Goal: Transaction & Acquisition: Purchase product/service

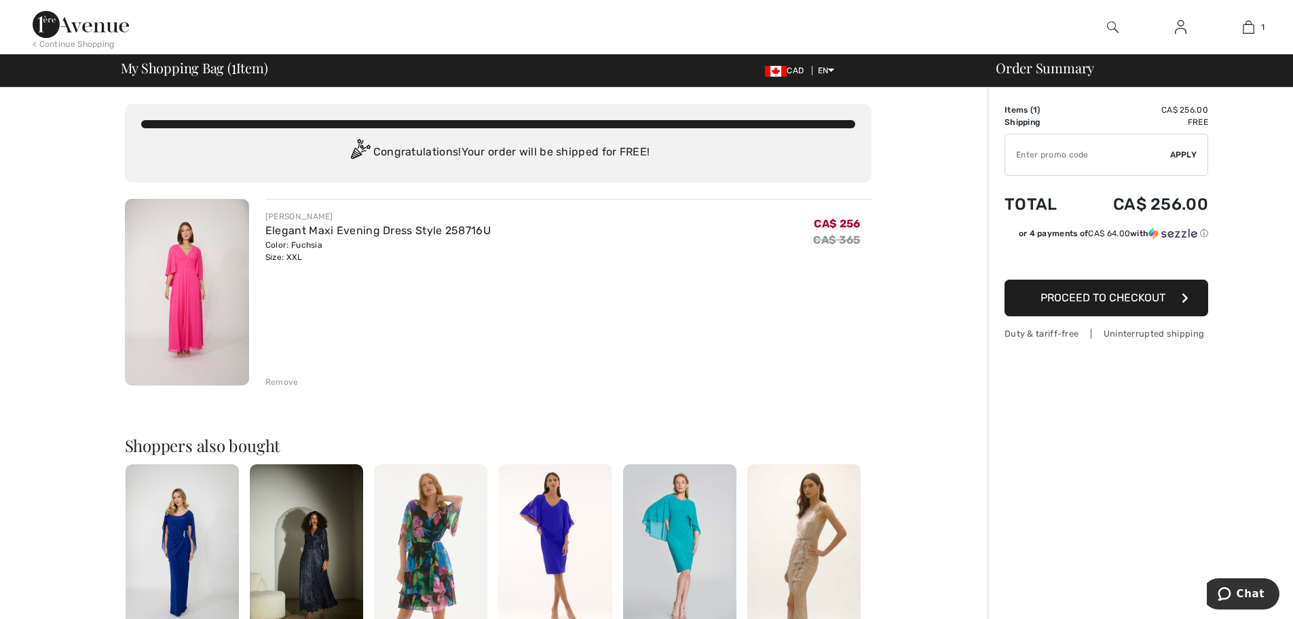
click at [1051, 298] on span "Proceed to Checkout" at bounding box center [1103, 297] width 125 height 13
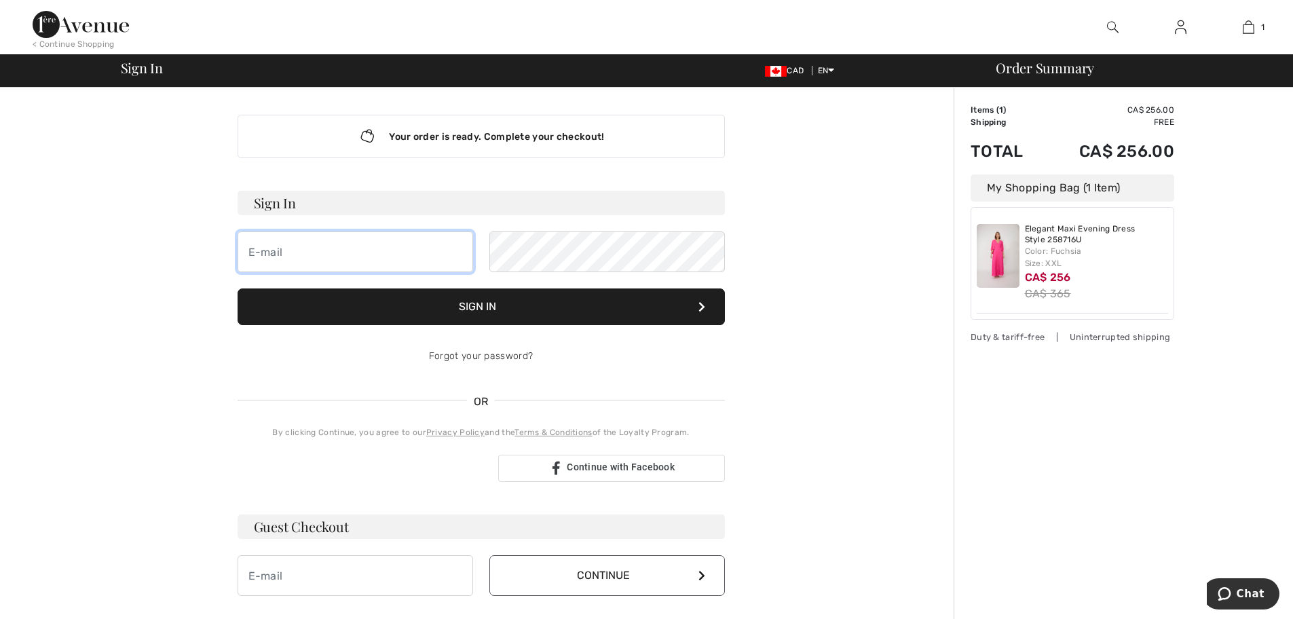
click at [294, 240] on input "email" at bounding box center [356, 252] width 236 height 41
type input "[PERSON_NAME][EMAIL_ADDRESS][DOMAIN_NAME]"
click at [481, 308] on button "Sign In" at bounding box center [481, 307] width 487 height 37
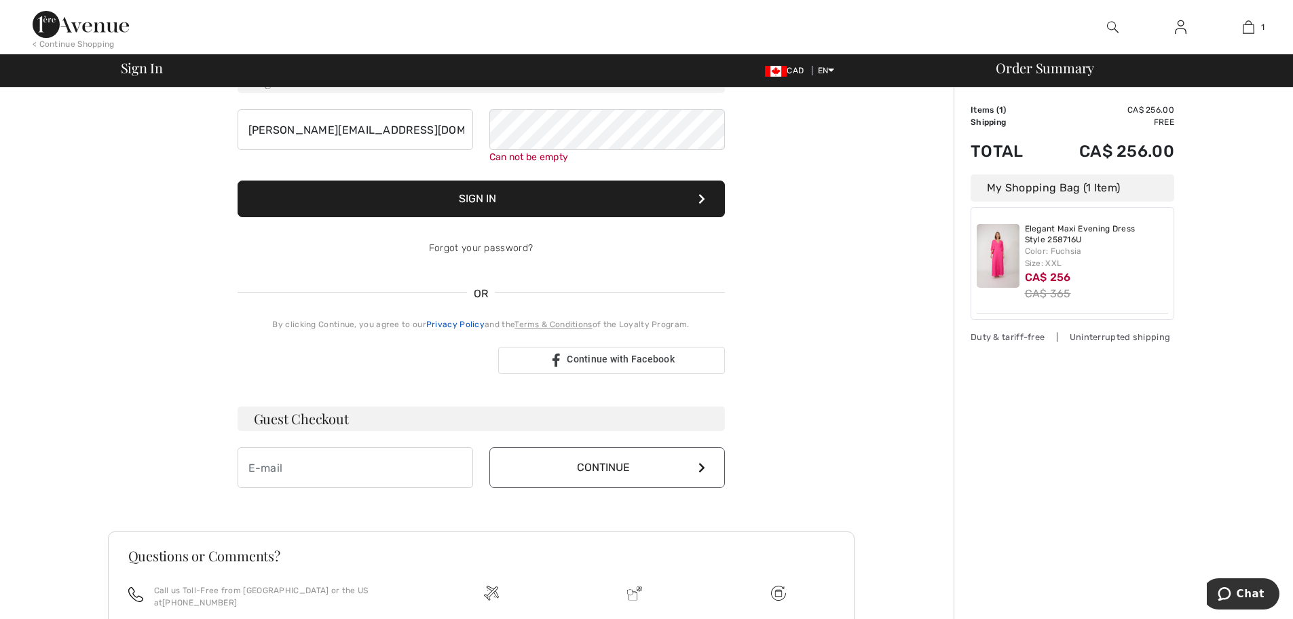
scroll to position [123, 0]
click at [449, 249] on link "Forgot your password?" at bounding box center [481, 248] width 104 height 12
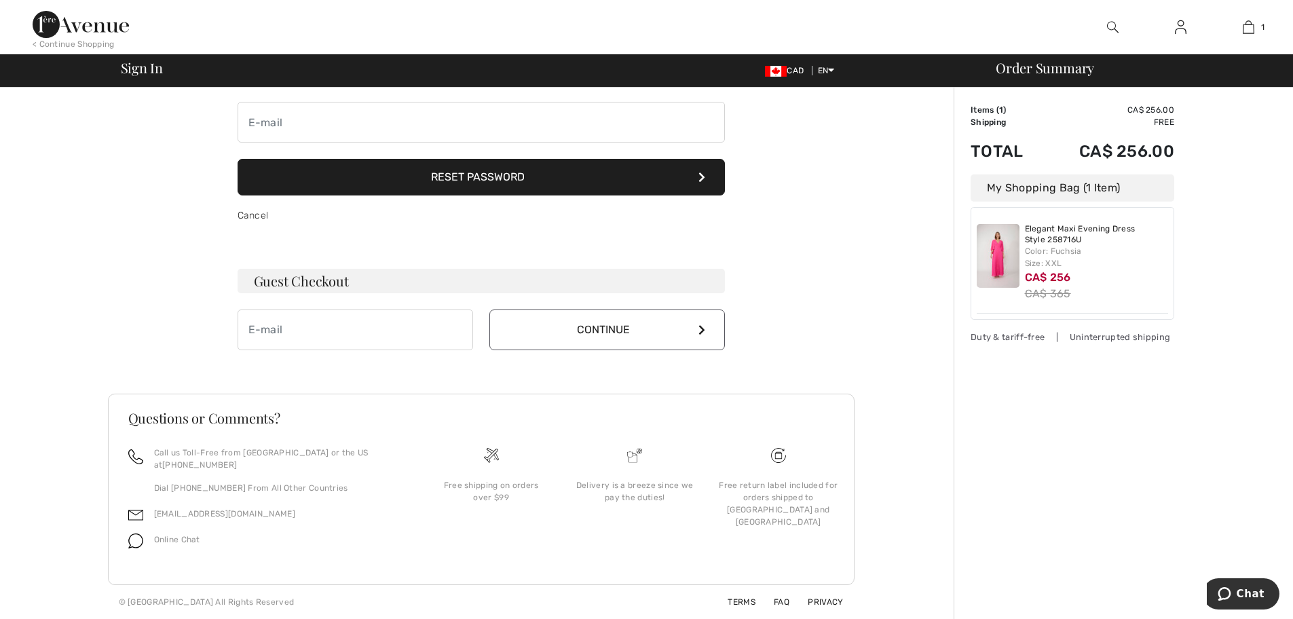
scroll to position [101, 0]
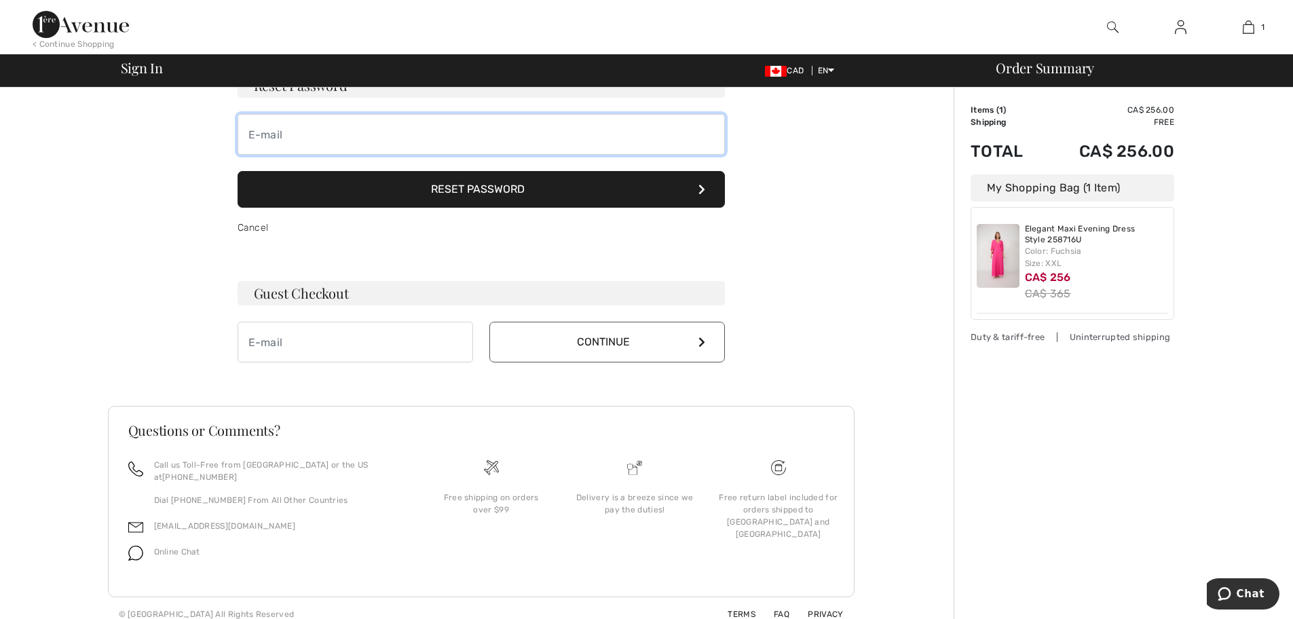
click at [263, 141] on input "email" at bounding box center [481, 134] width 487 height 41
type input "anna.chartres@fairmont.com"
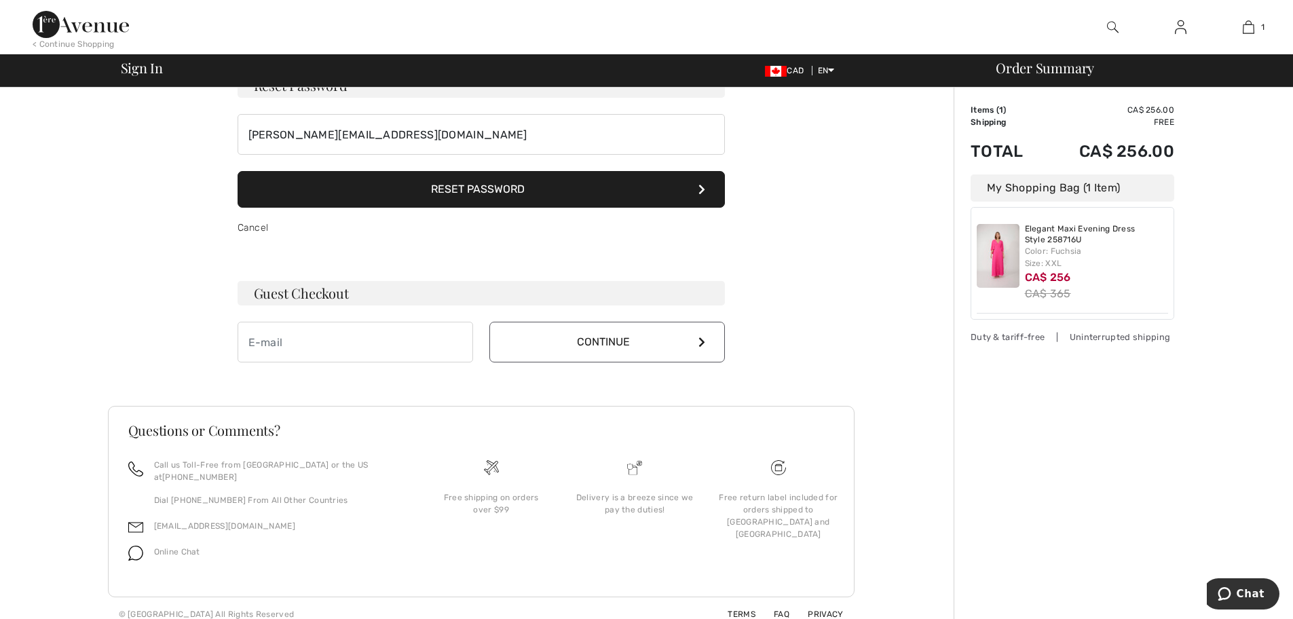
click at [498, 189] on button "Reset Password" at bounding box center [481, 189] width 487 height 37
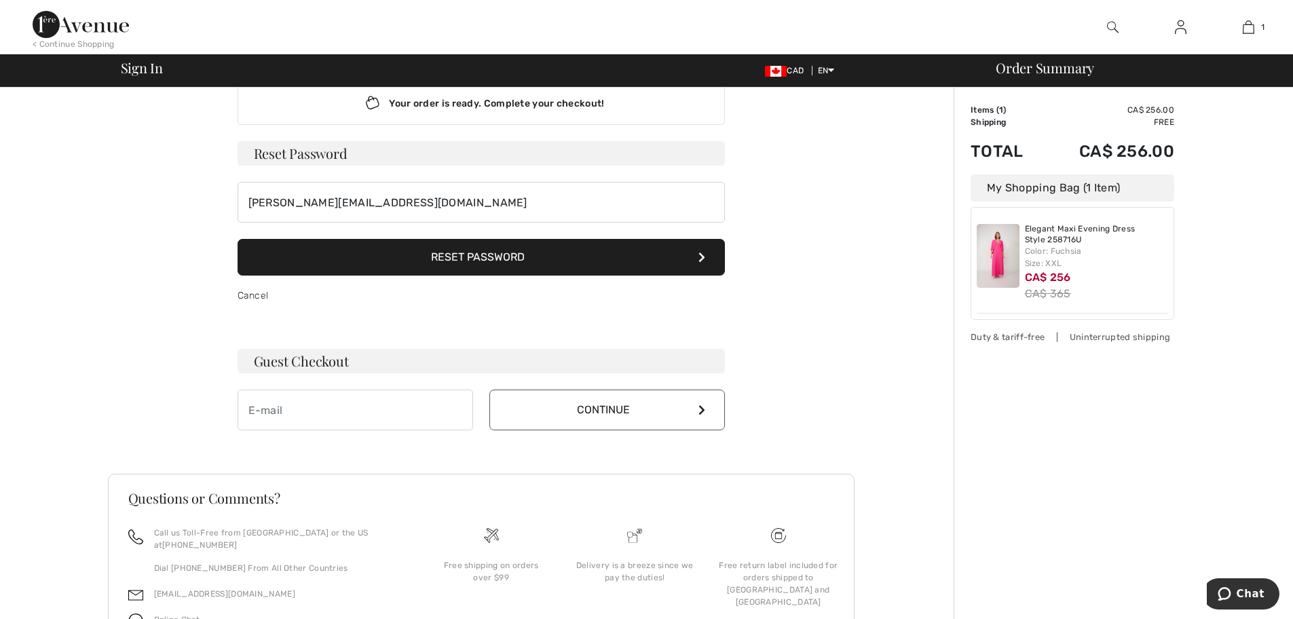
scroll to position [0, 0]
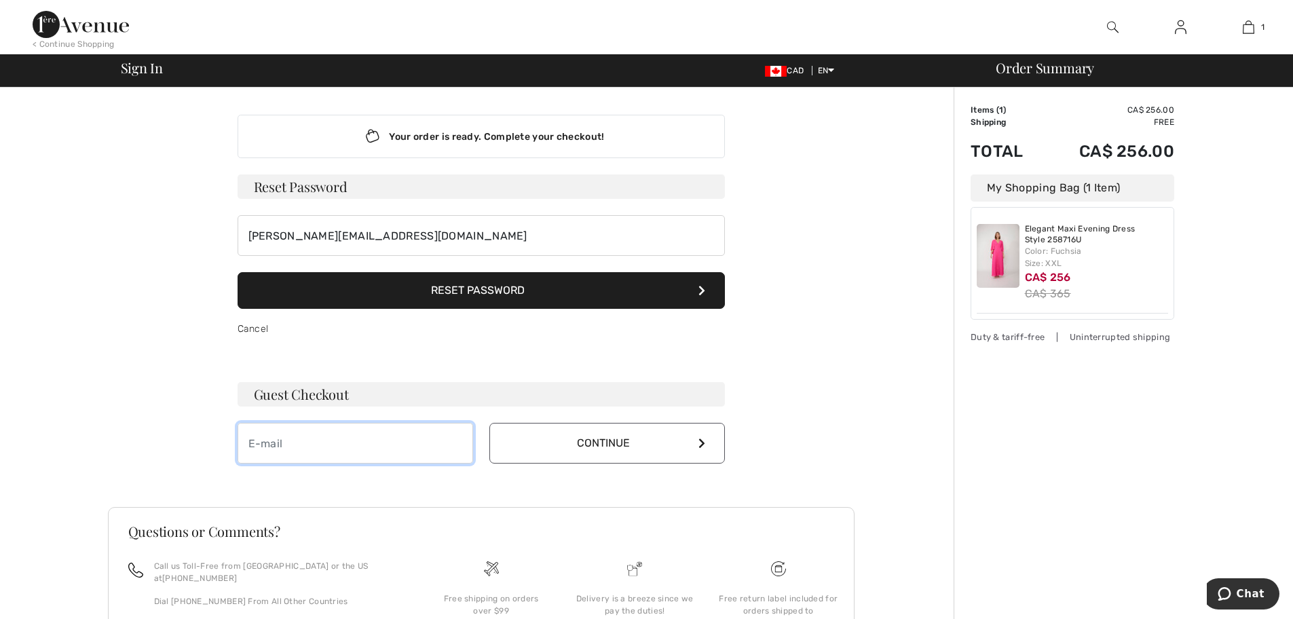
click at [270, 454] on input "email" at bounding box center [356, 443] width 236 height 41
type input "[PERSON_NAME][EMAIL_ADDRESS][DOMAIN_NAME]"
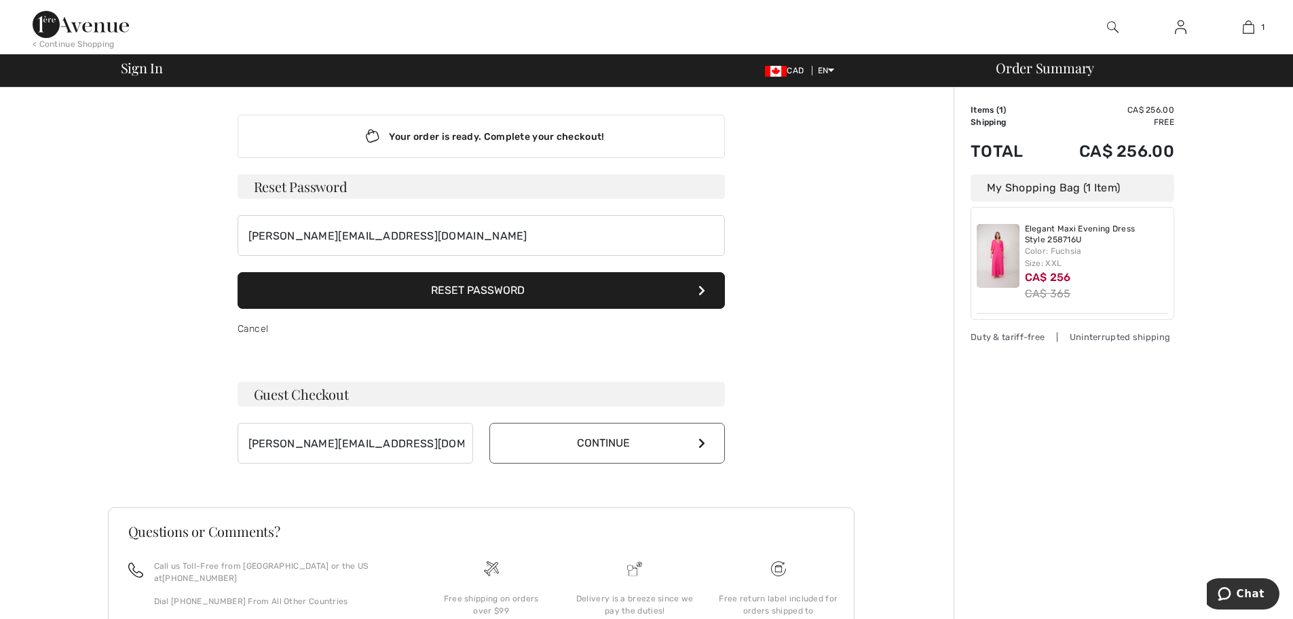
click at [607, 444] on button "Continue" at bounding box center [608, 443] width 236 height 41
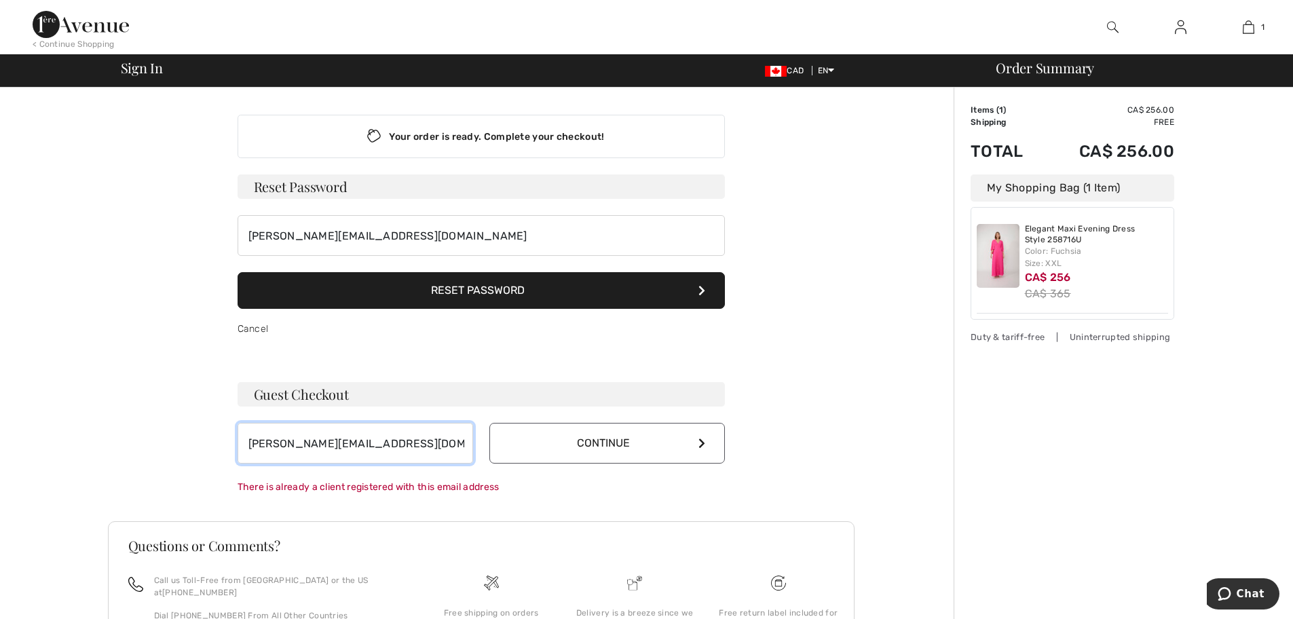
drag, startPoint x: 410, startPoint y: 440, endPoint x: 191, endPoint y: 445, distance: 218.7
click at [191, 445] on div "Your order is ready. Complete your checkout! Sign In anna.chartres@fairmont.com…" at bounding box center [481, 417] width 747 height 659
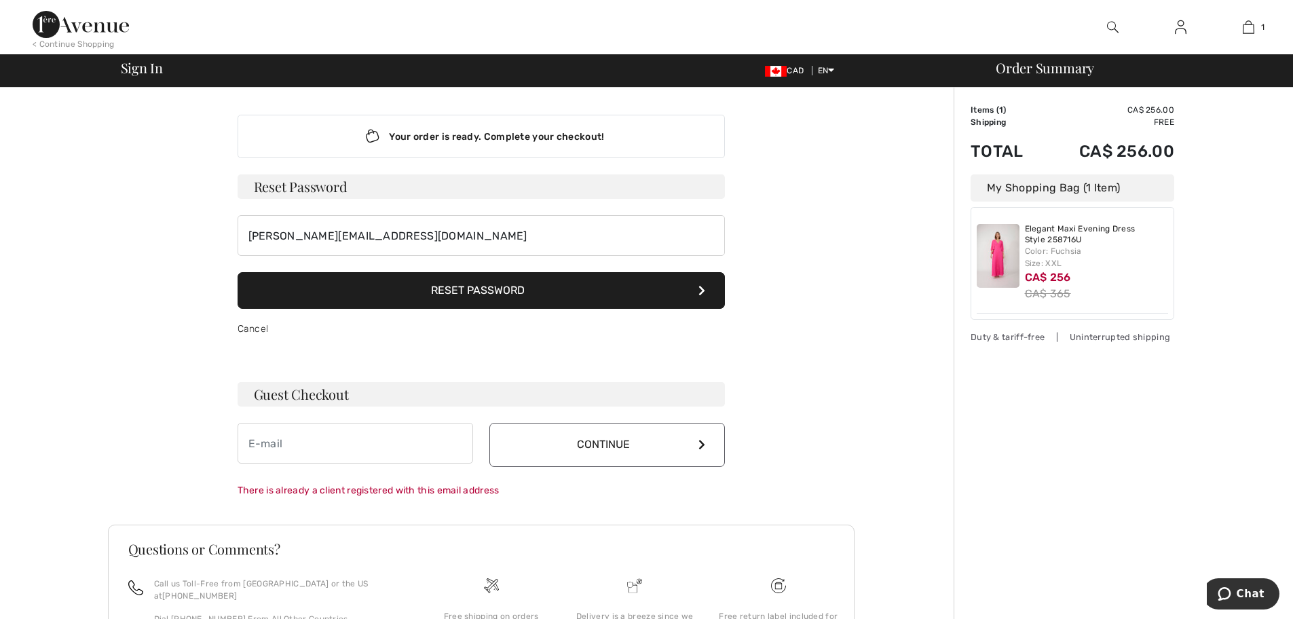
click at [401, 280] on button "Reset Password" at bounding box center [481, 290] width 487 height 37
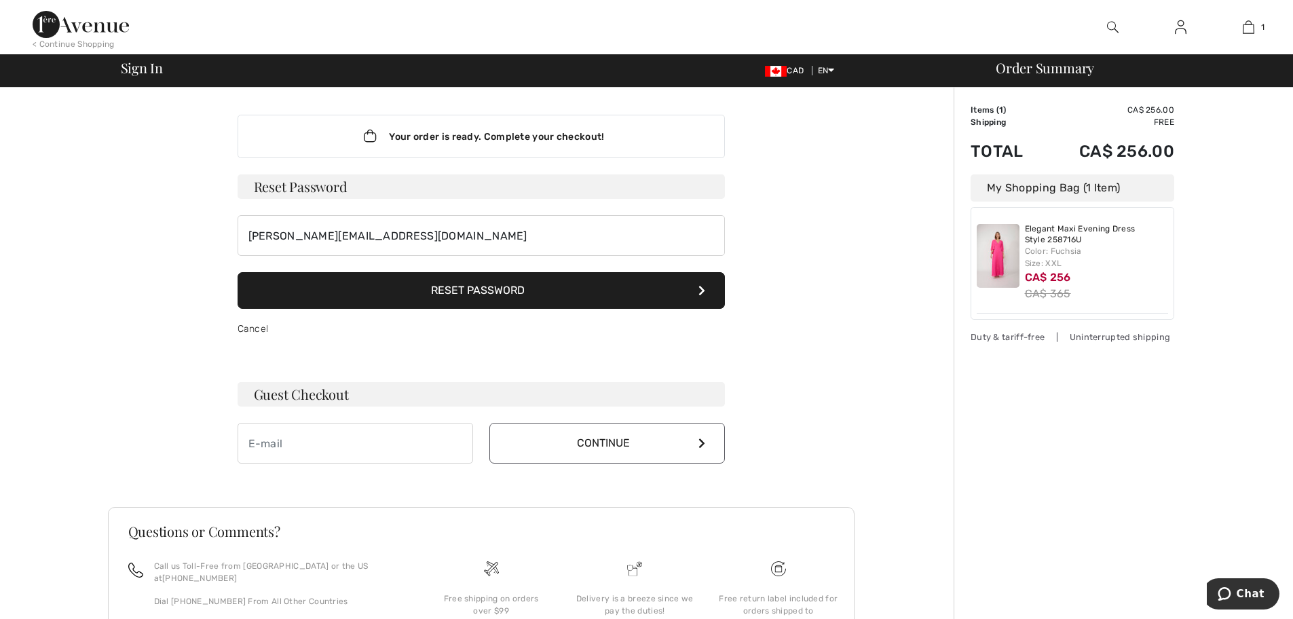
click at [143, 72] on span "Sign In" at bounding box center [142, 68] width 42 height 14
click at [560, 139] on div "Your order is ready. Complete your checkout!" at bounding box center [481, 136] width 487 height 43
click at [303, 278] on button "Reset Password" at bounding box center [481, 290] width 487 height 37
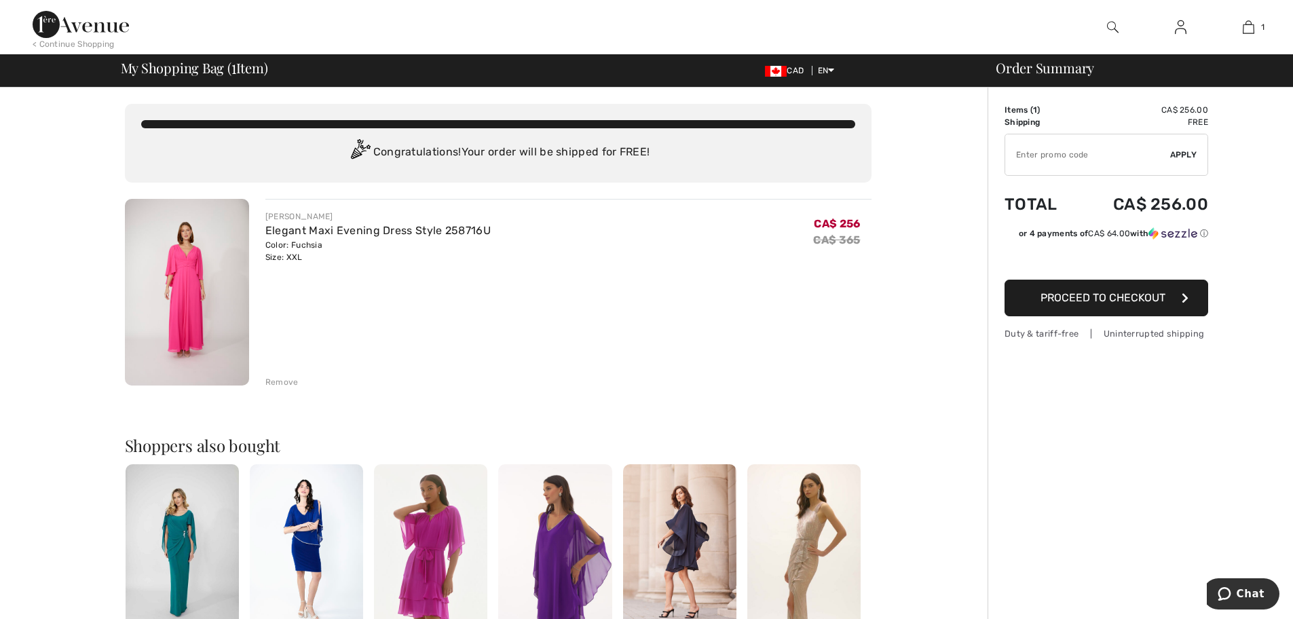
click at [1090, 295] on span "Proceed to Checkout" at bounding box center [1103, 297] width 125 height 13
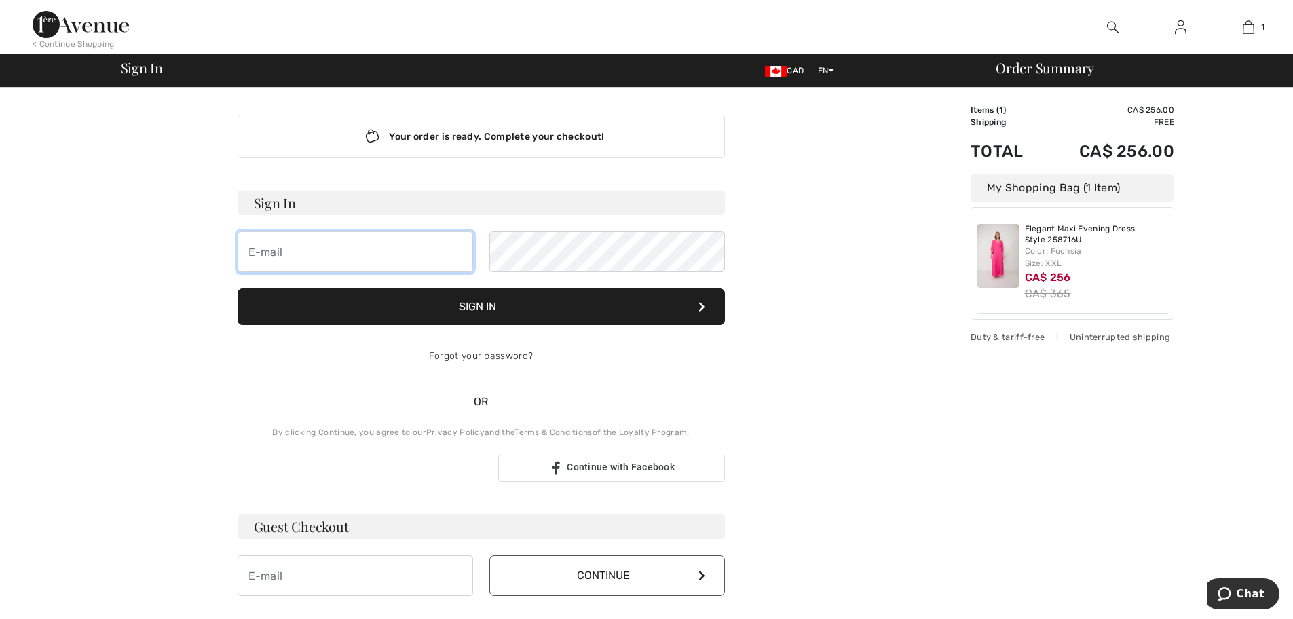
click at [326, 251] on input "email" at bounding box center [356, 252] width 236 height 41
type input "[PERSON_NAME][EMAIL_ADDRESS][DOMAIN_NAME]"
click at [505, 314] on button "Sign In" at bounding box center [481, 307] width 487 height 37
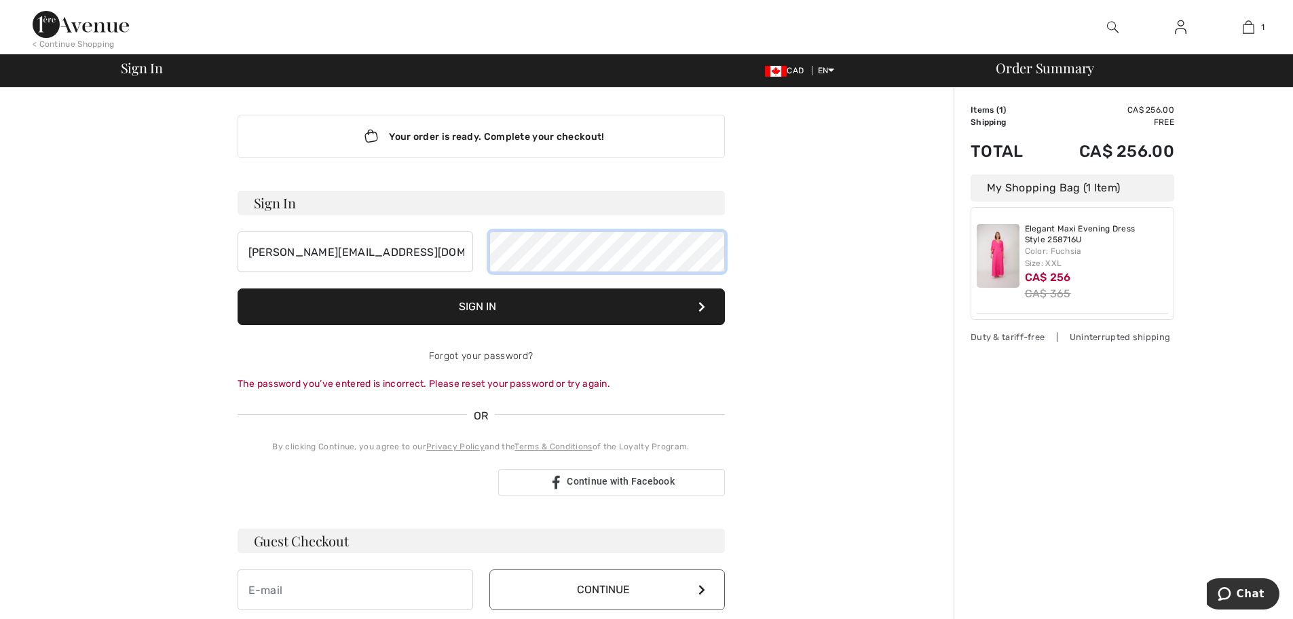
click at [477, 251] on div "[PERSON_NAME][EMAIL_ADDRESS][DOMAIN_NAME]" at bounding box center [481, 252] width 487 height 41
click at [238, 289] on button "Sign In" at bounding box center [481, 307] width 487 height 37
click at [482, 301] on button "Sign In" at bounding box center [481, 307] width 487 height 37
click at [238, 289] on button "Sign In" at bounding box center [481, 307] width 487 height 37
click at [465, 307] on button "Sign In" at bounding box center [481, 307] width 487 height 37
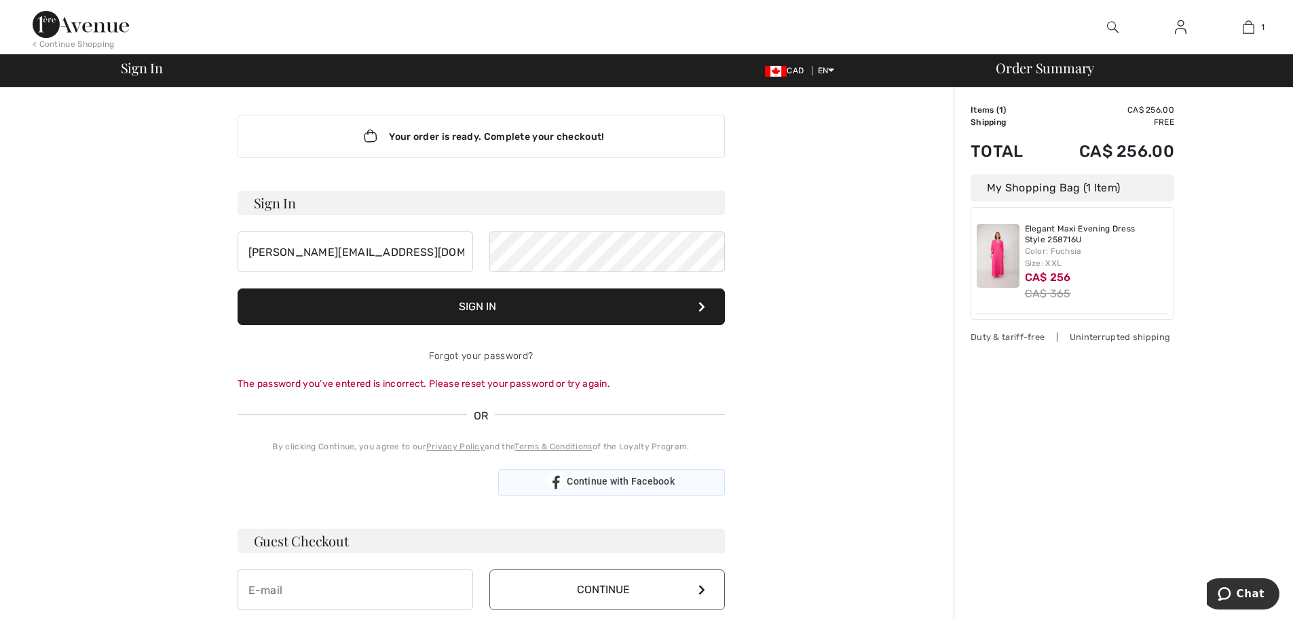
click at [602, 480] on span "Continue with Facebook" at bounding box center [621, 481] width 108 height 11
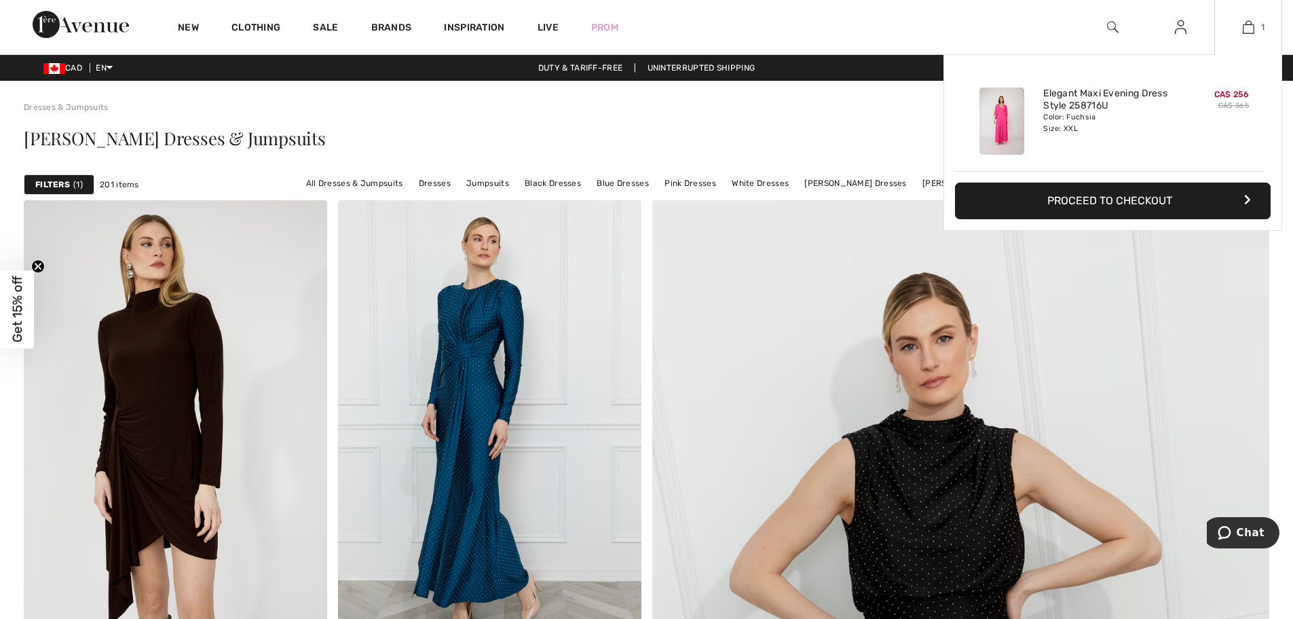
click at [1251, 22] on img at bounding box center [1249, 27] width 12 height 16
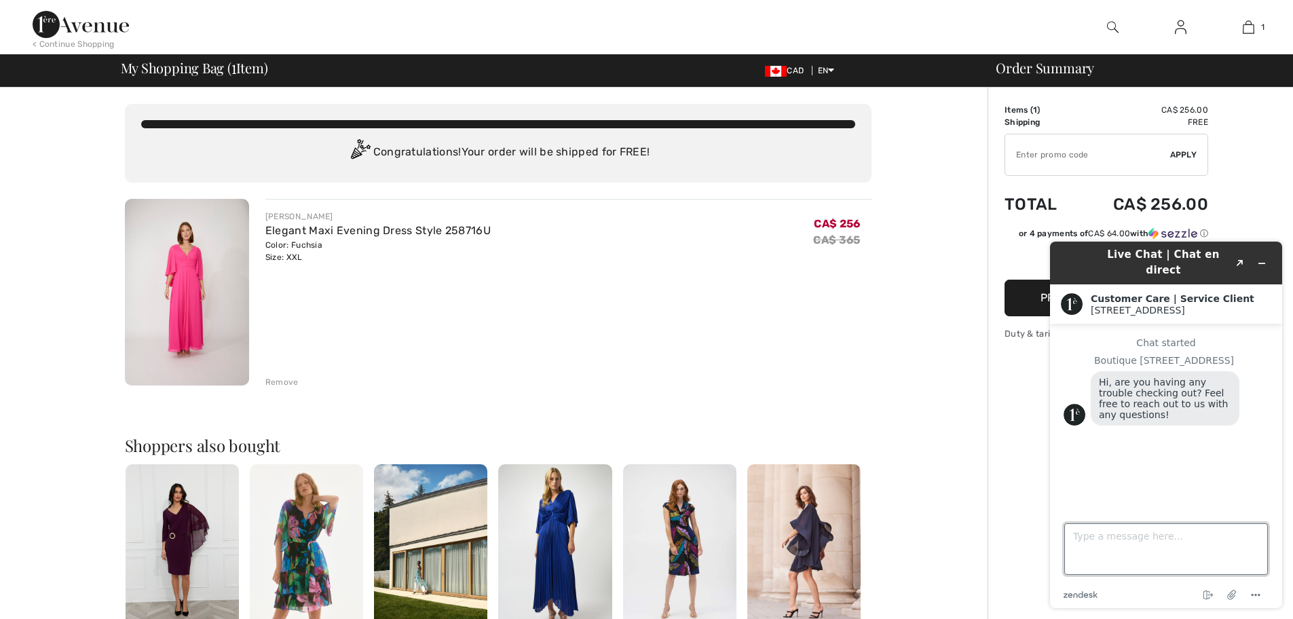
click at [1088, 542] on textarea "Type a message here..." at bounding box center [1167, 549] width 204 height 52
type textarea "yes sorry i changed my password but it still wont accept it"
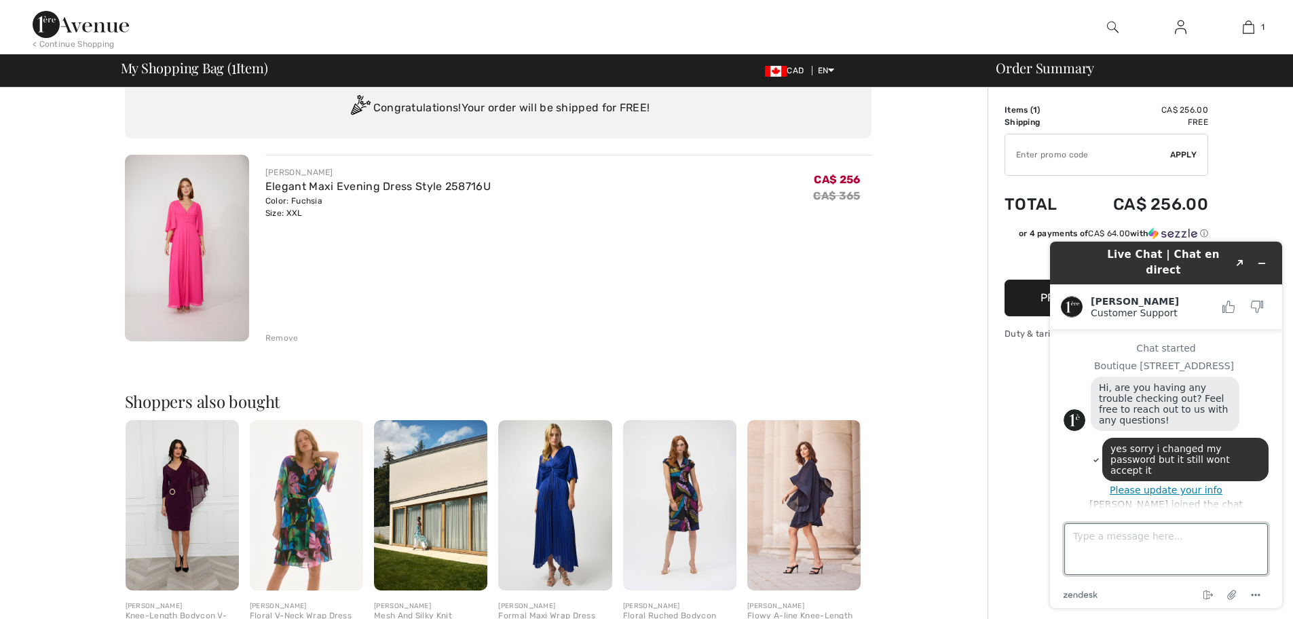
scroll to position [68, 0]
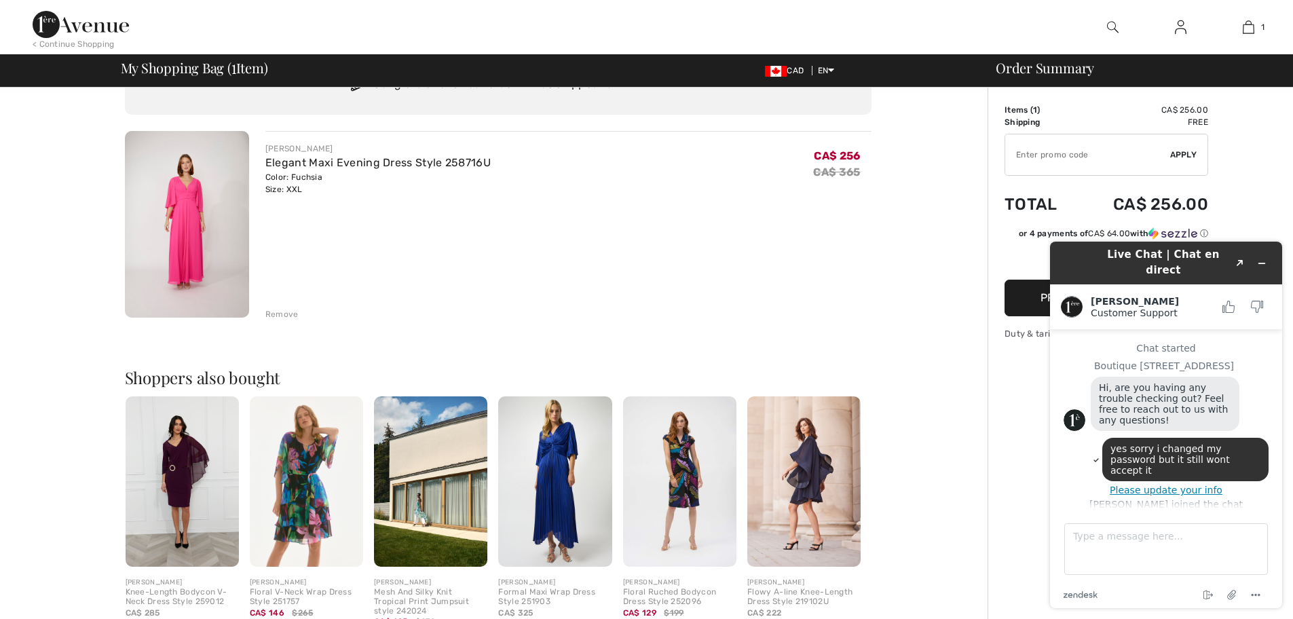
click at [1139, 485] on button "Please update your info" at bounding box center [1166, 490] width 205 height 11
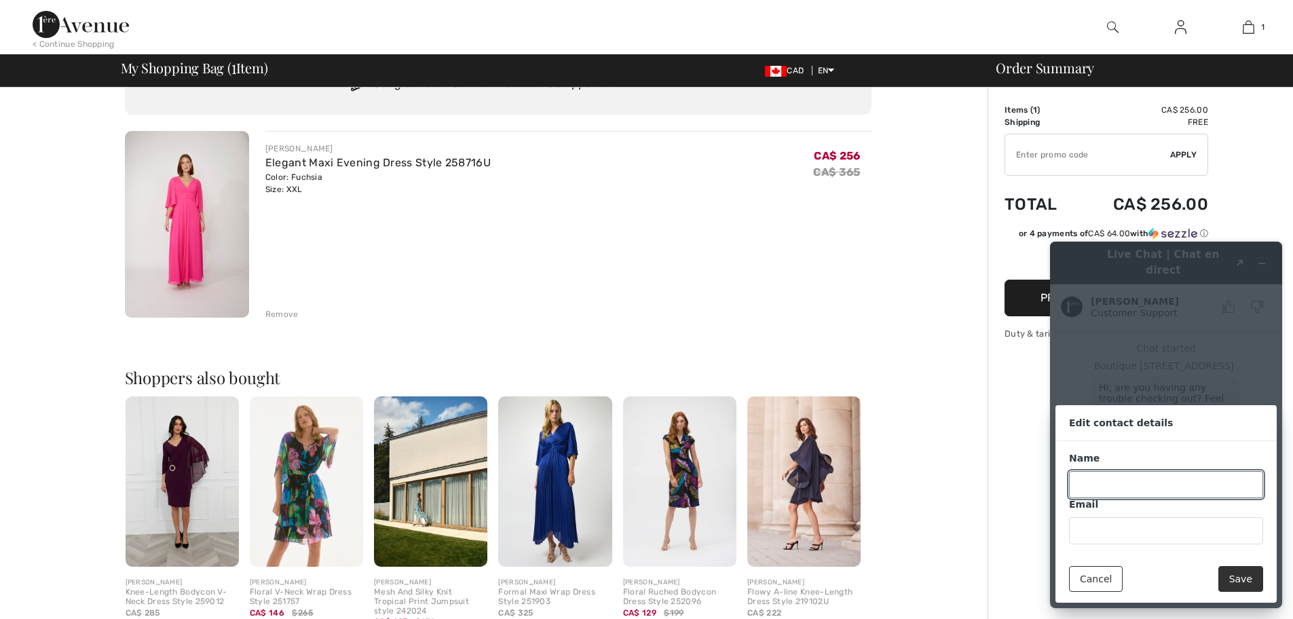
click at [1107, 491] on input "Name" at bounding box center [1166, 484] width 194 height 27
type input "anna"
click at [1080, 532] on input "Email" at bounding box center [1166, 530] width 194 height 27
type input "anna.chartres@fairmont.com"
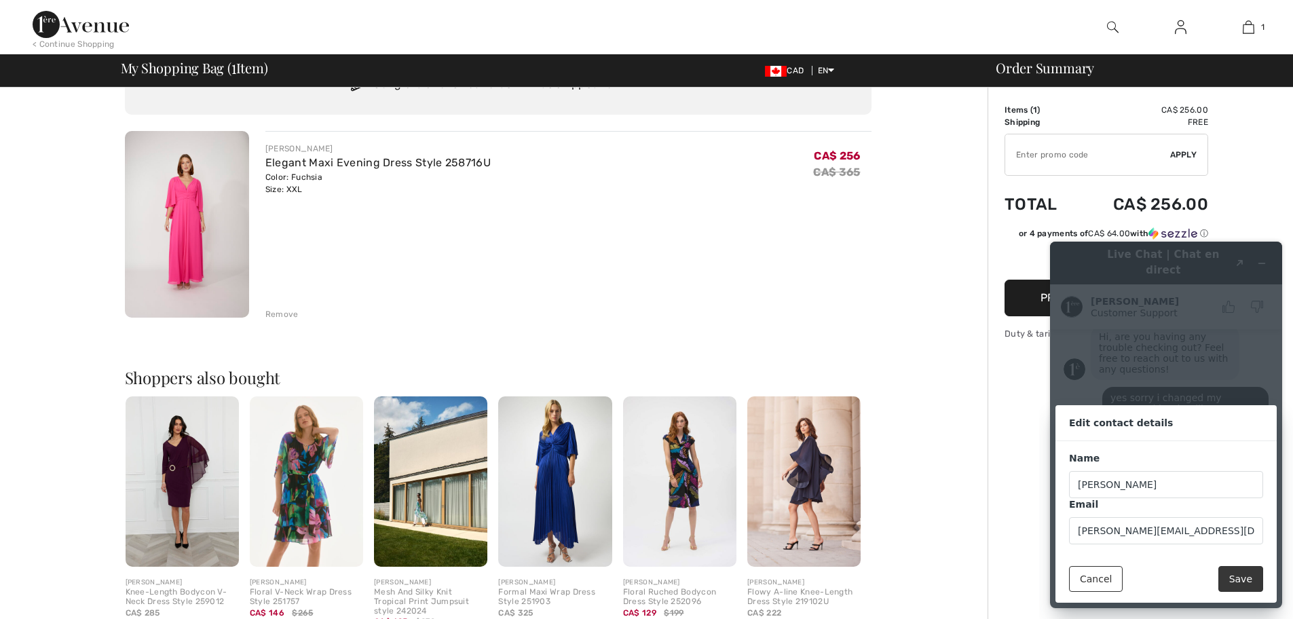
click at [1249, 580] on button "Save" at bounding box center [1241, 579] width 45 height 26
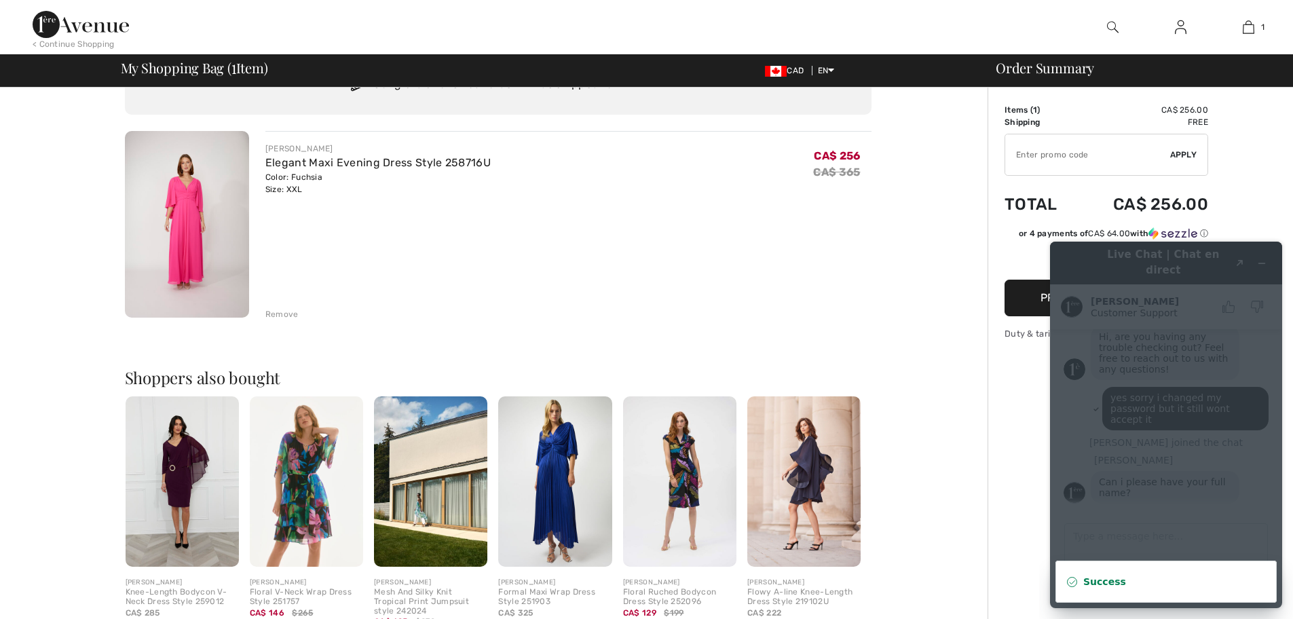
scroll to position [58, 0]
click at [999, 491] on div "Order Summary Details Items ( 1 ) CA$ 256.00 Promo code CA$ 0.00 Shipping Free …" at bounding box center [1141, 458] width 306 height 877
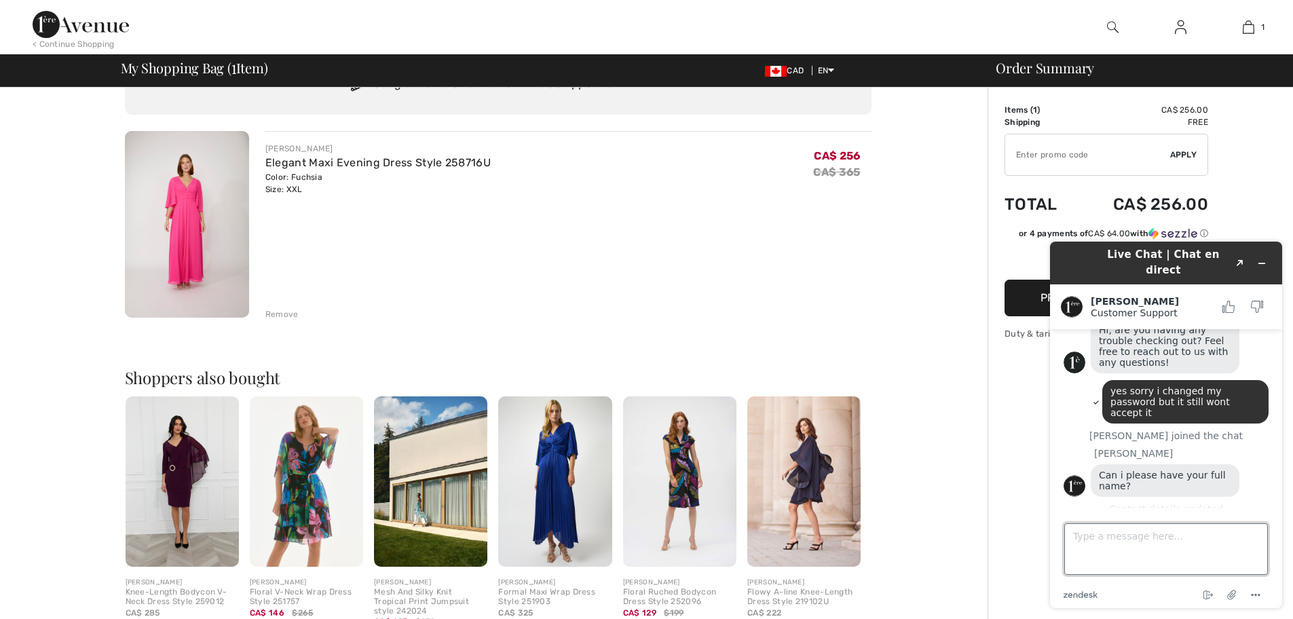
click at [1076, 537] on textarea "Type a message here..." at bounding box center [1167, 549] width 204 height 52
type textarea "[PERSON_NAME]"
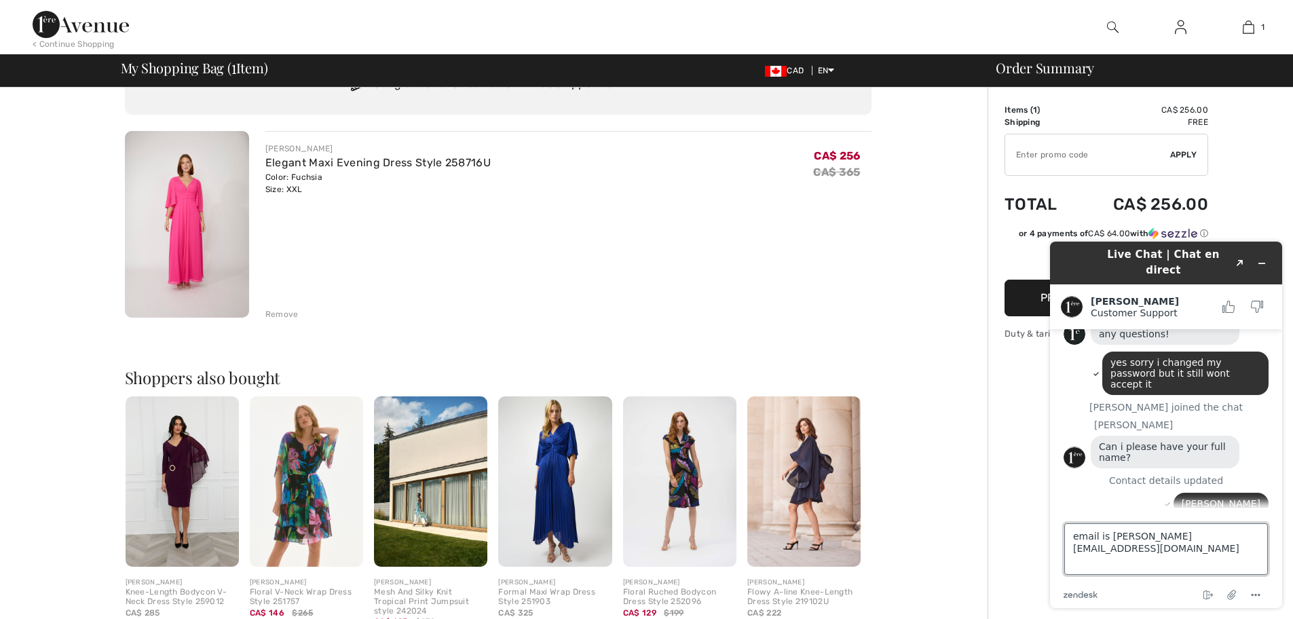
type textarea "email is anna.chartres@fairmont.com"
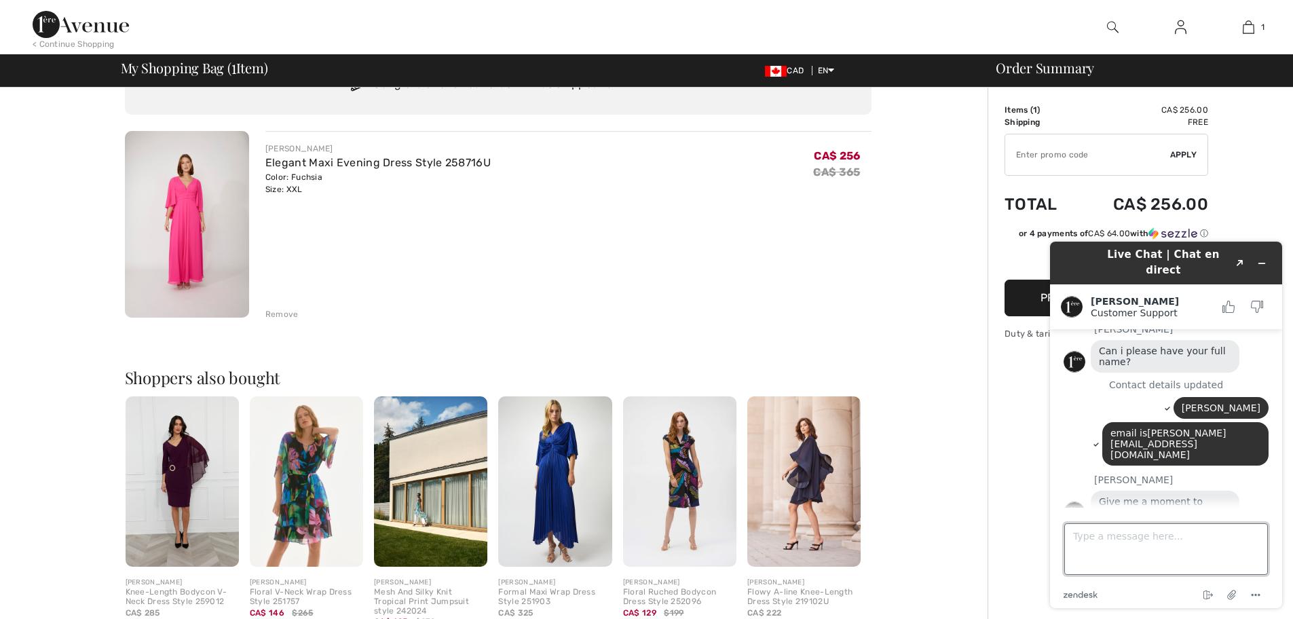
scroll to position [185, 0]
click at [1096, 540] on textarea "Type a message here..." at bounding box center [1167, 549] width 204 height 52
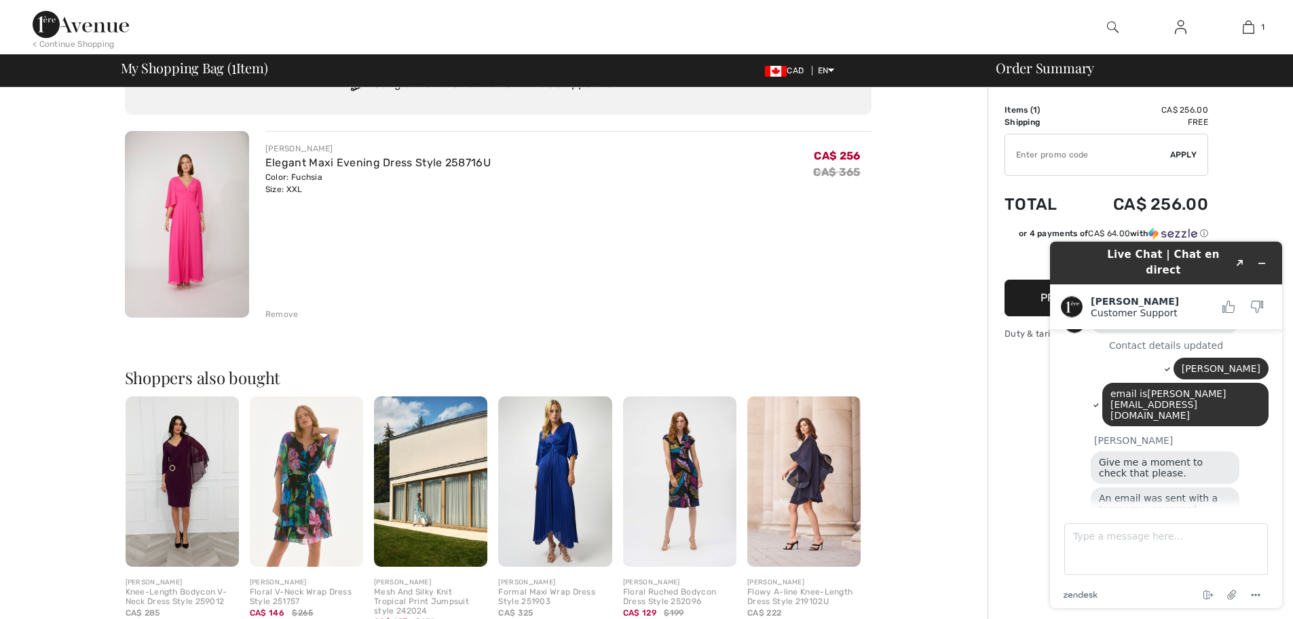
scroll to position [265, 0]
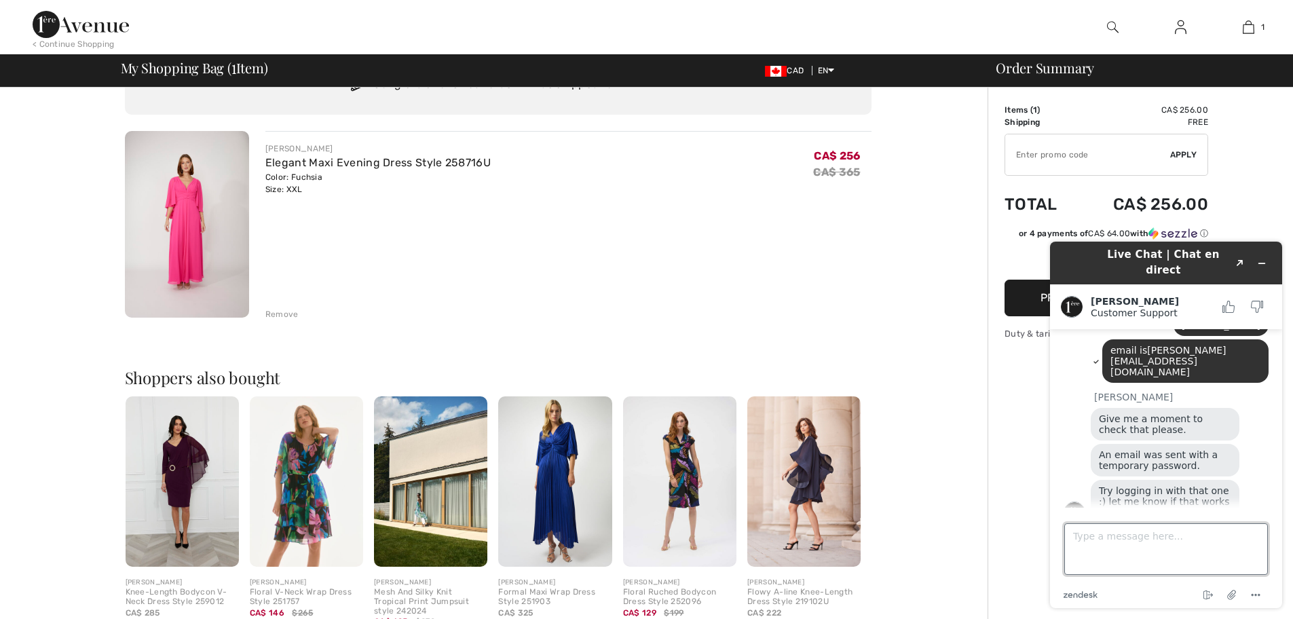
click at [1097, 536] on textarea "Type a message here..." at bounding box center [1167, 549] width 204 height 52
type textarea "still does not work"
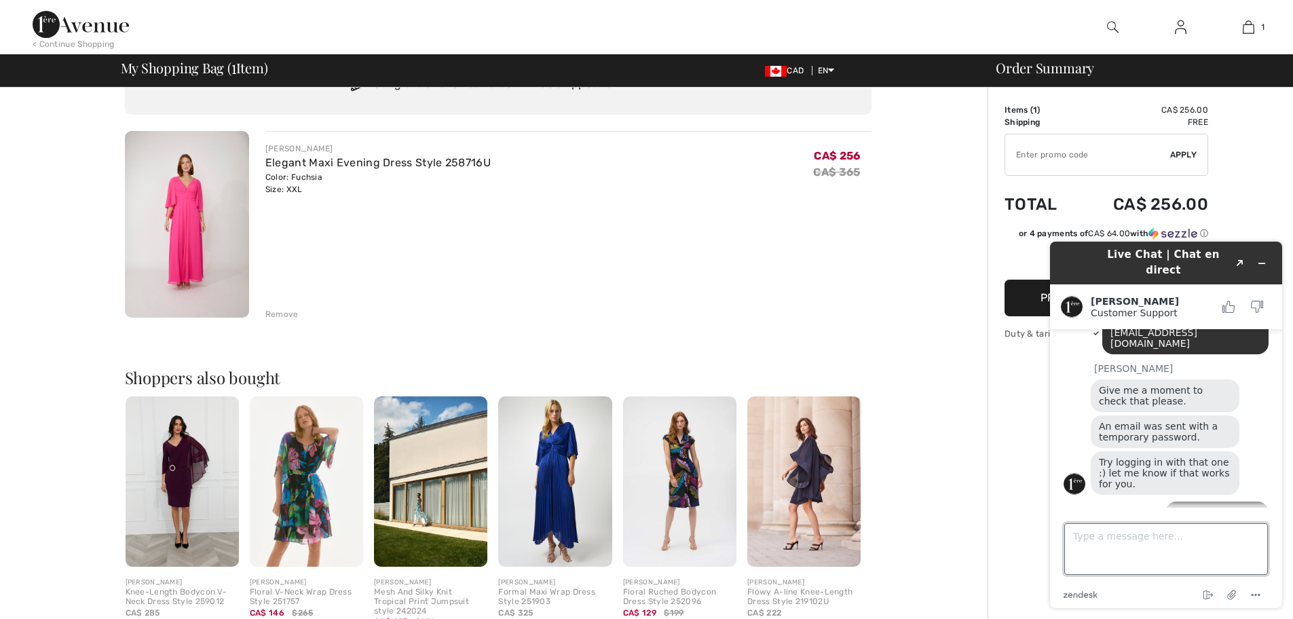
scroll to position [297, 0]
type textarea "sorry"
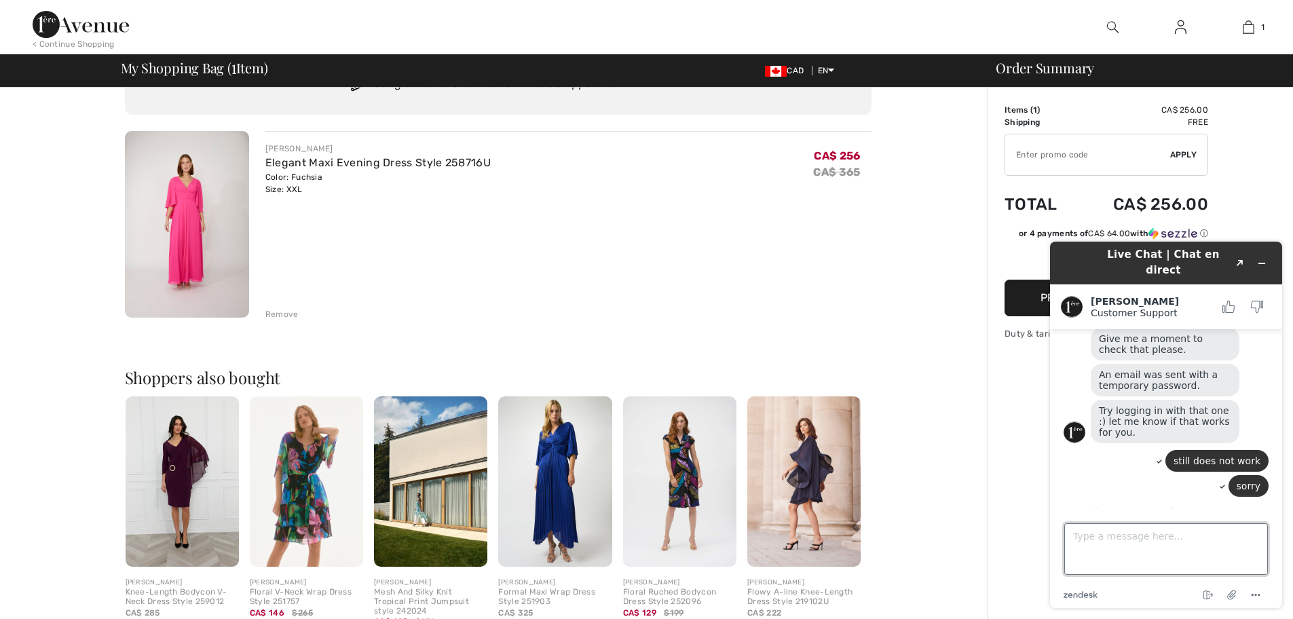
scroll to position [367, 0]
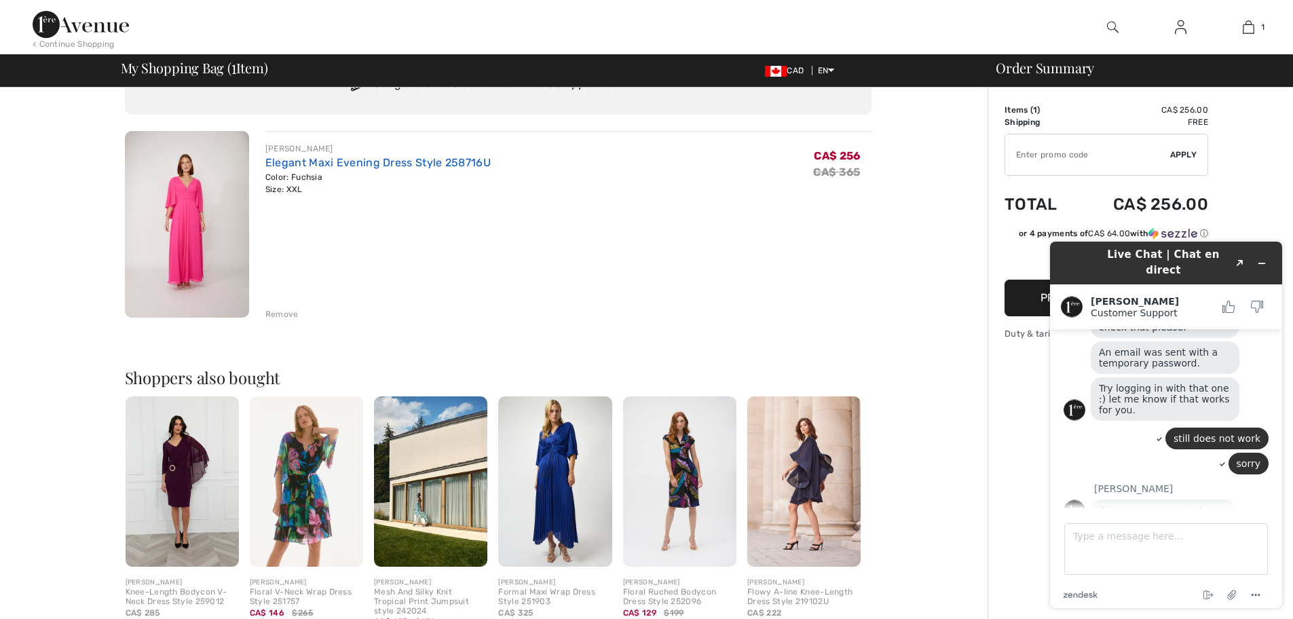
click at [269, 161] on link "Elegant Maxi Evening Dress Style 258716U" at bounding box center [377, 162] width 225 height 13
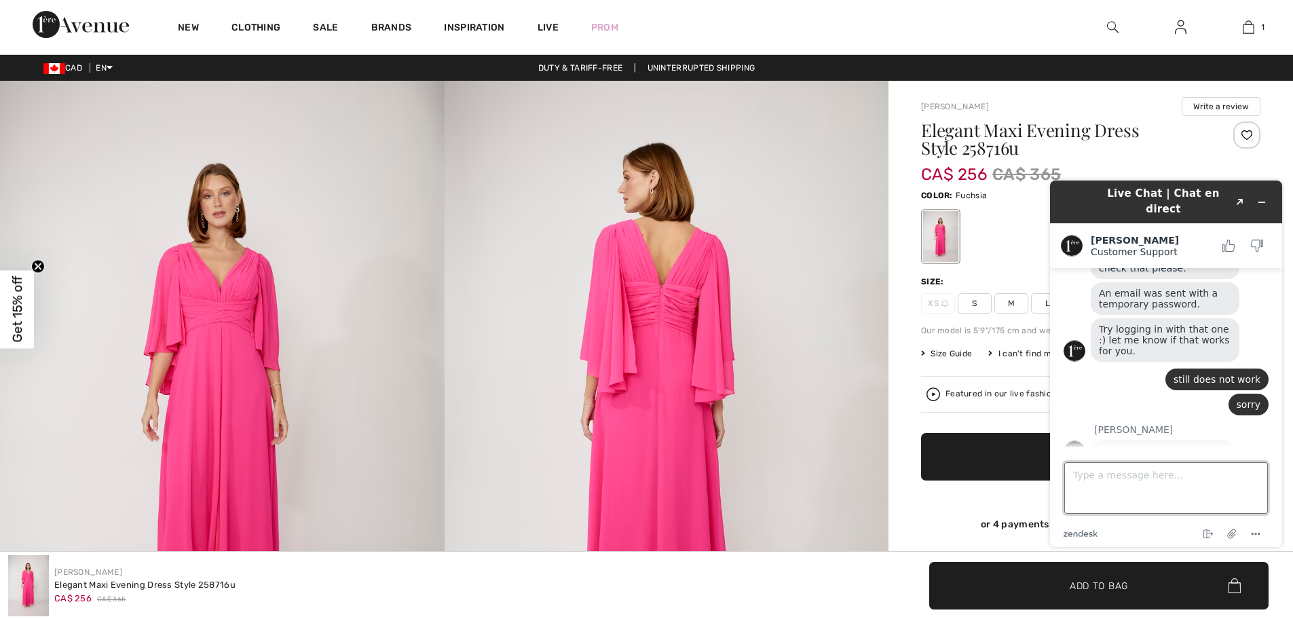
click at [1092, 471] on textarea "Type a message here..." at bounding box center [1167, 488] width 204 height 52
click at [1125, 475] on textarea "Type a message here..." at bounding box center [1167, 488] width 204 height 52
drag, startPoint x: 81, startPoint y: 317, endPoint x: 946, endPoint y: 483, distance: 880.1
click at [946, 483] on div "Elegant Maxi Evening Dress Style 258716u CA$ 256 CA$ 365 Color: Fuchsia Size: X…" at bounding box center [1090, 337] width 339 height 430
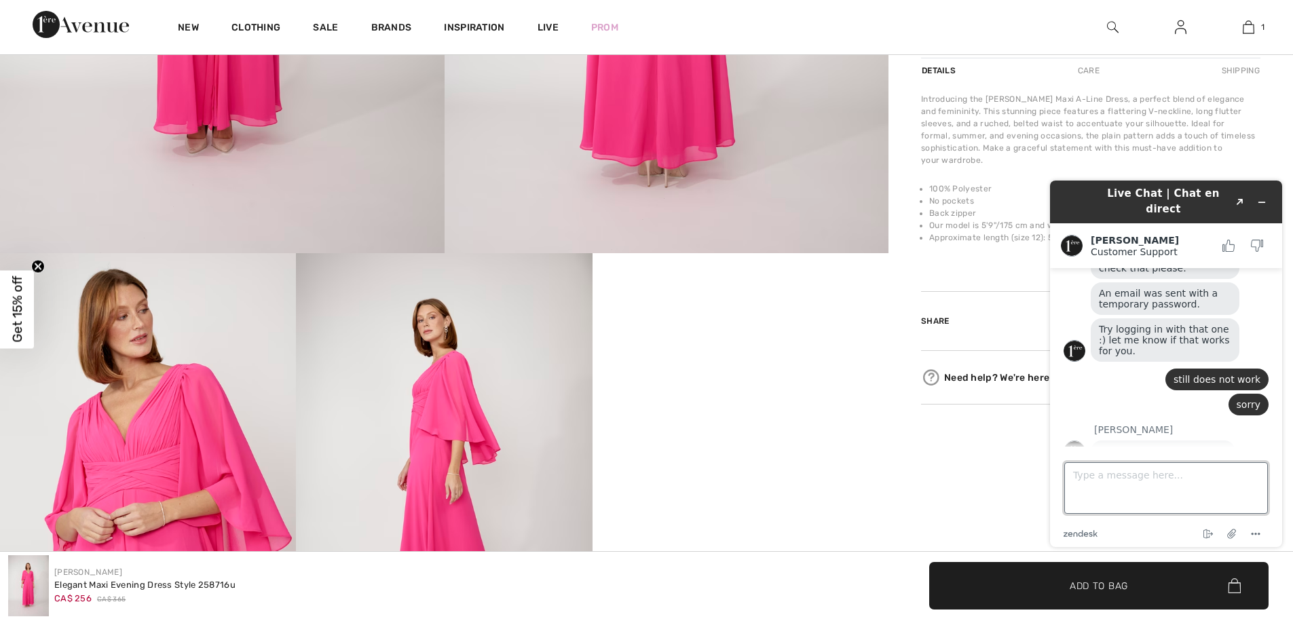
click at [1078, 472] on textarea "Type a message here..." at bounding box center [1167, 488] width 204 height 52
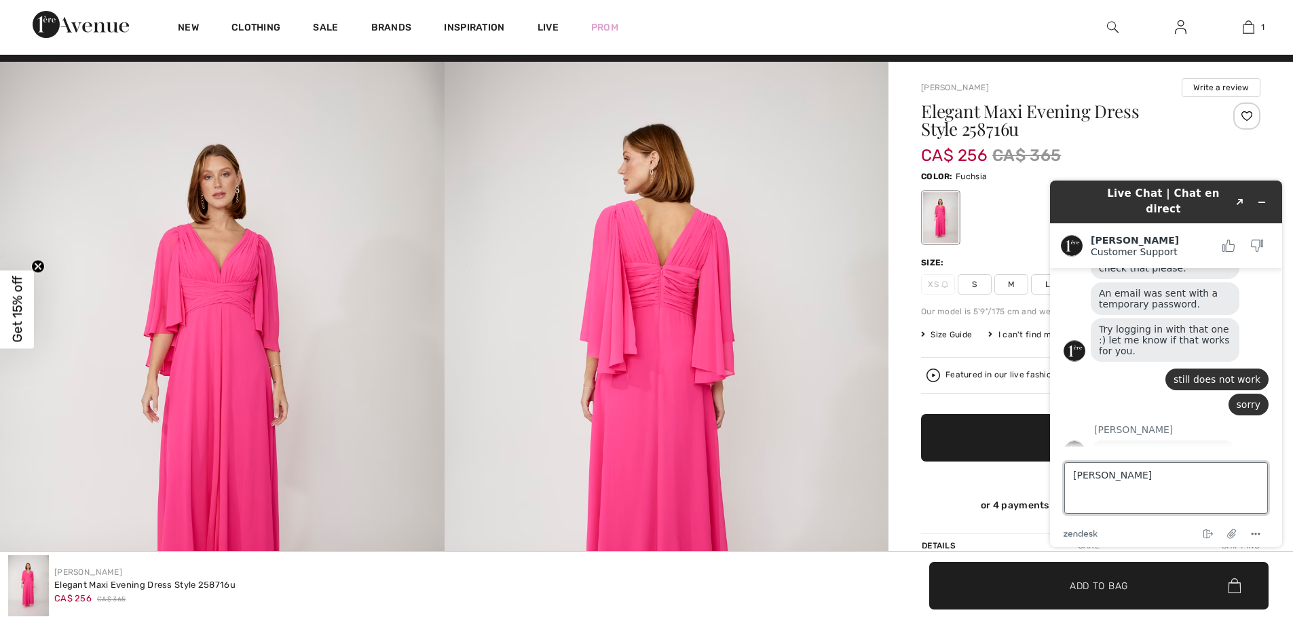
scroll to position [0, 0]
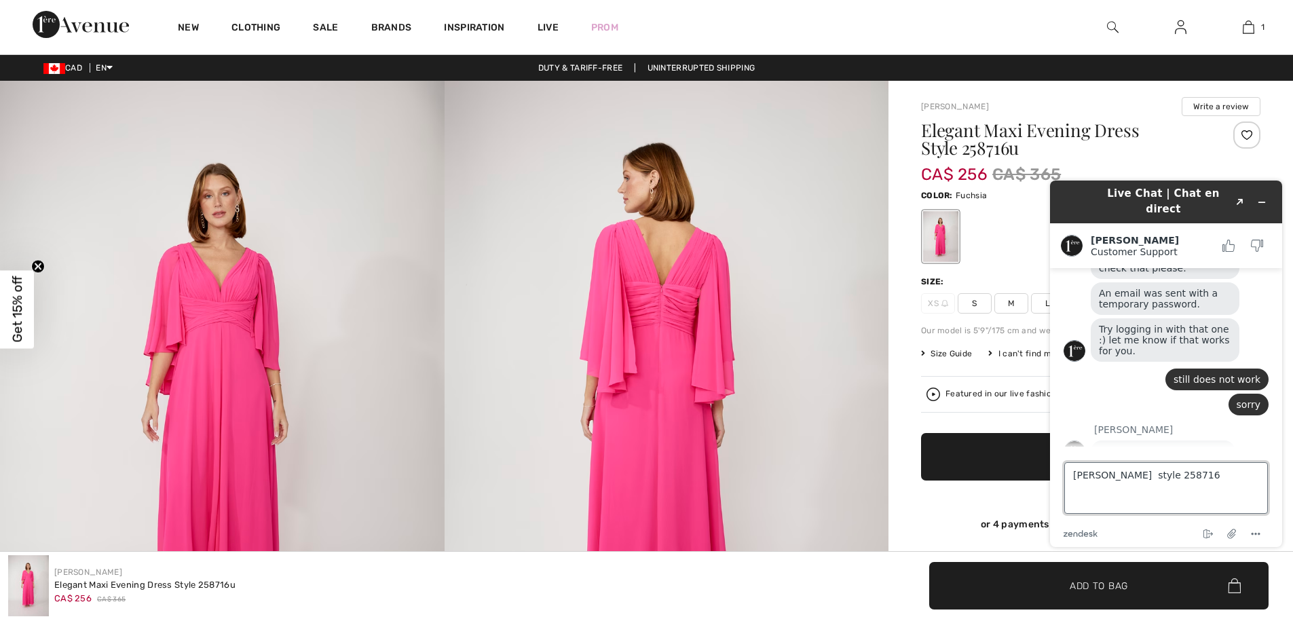
type textarea "Frank lyman style 258716U"
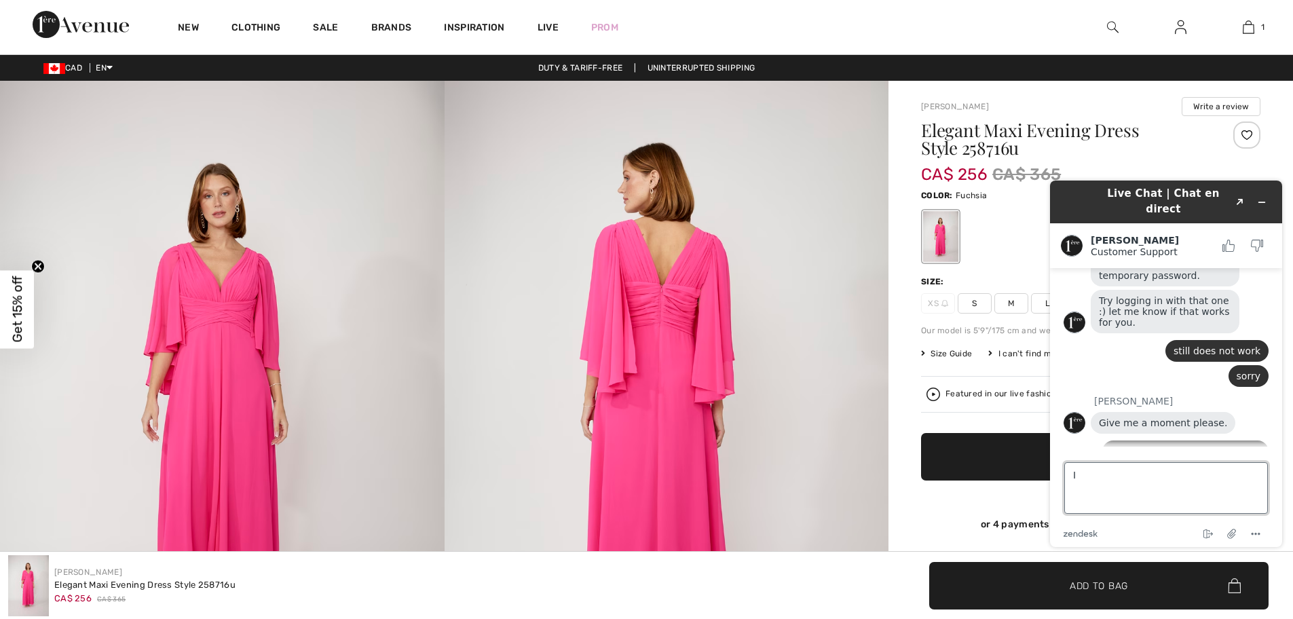
scroll to position [380, 0]
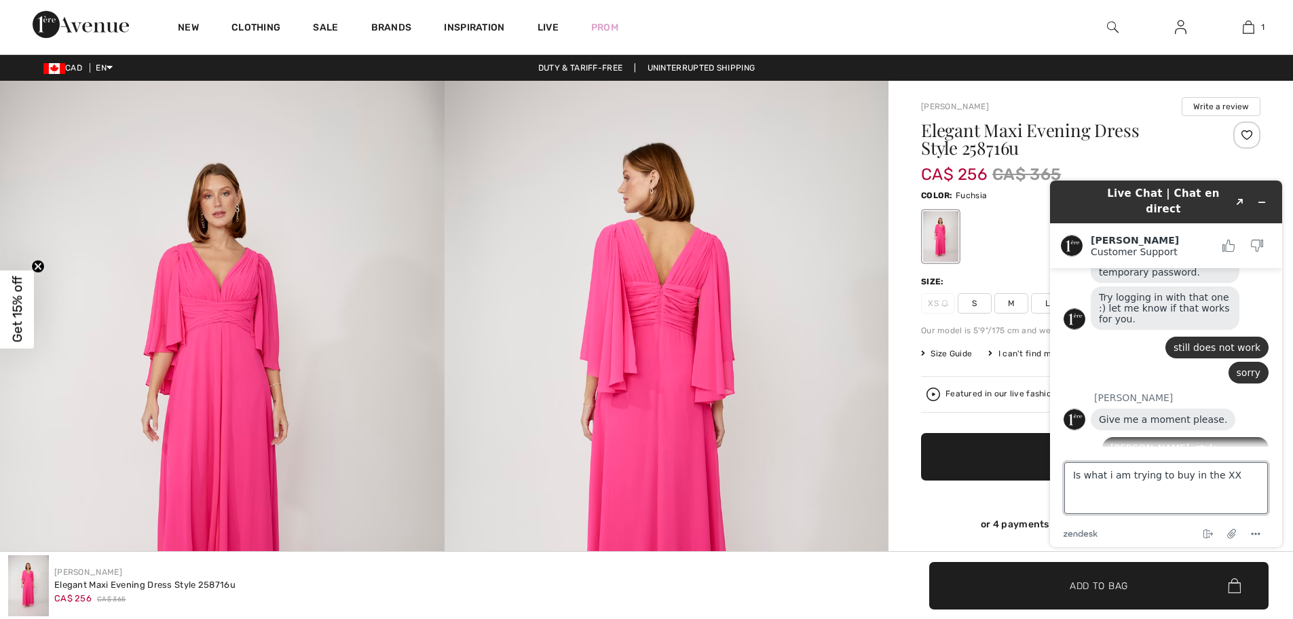
type textarea "Is what i am trying to buy in the XXL"
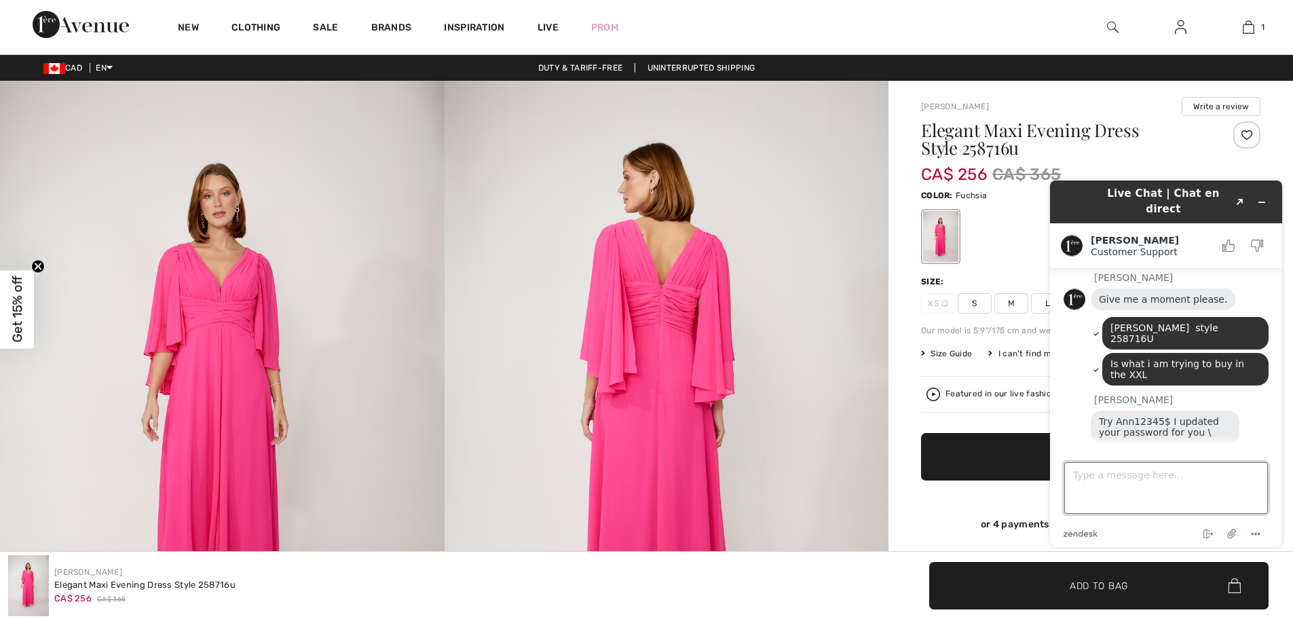
scroll to position [497, 0]
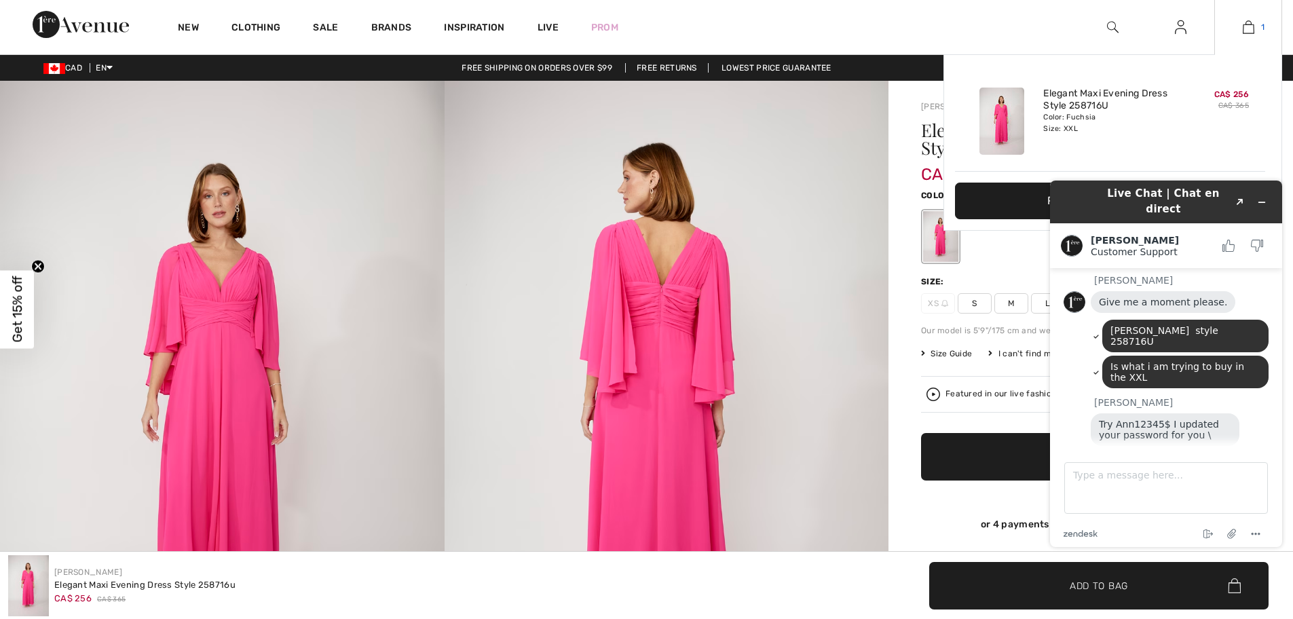
click at [1247, 22] on img at bounding box center [1249, 27] width 12 height 16
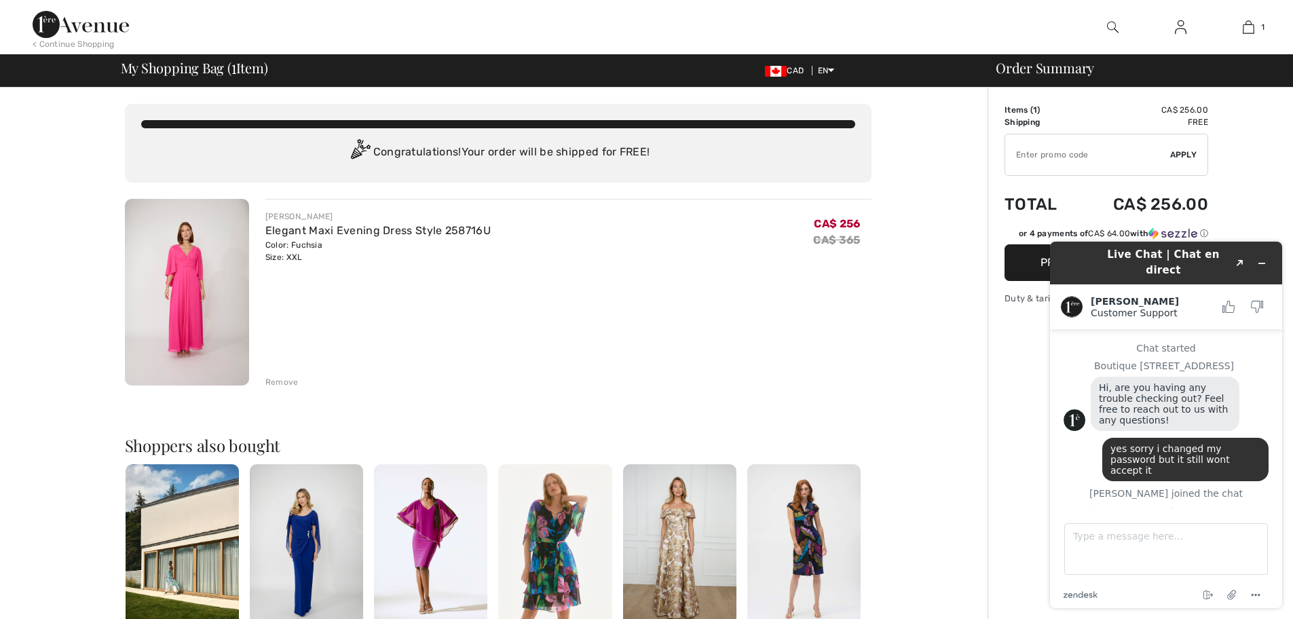
scroll to position [497, 0]
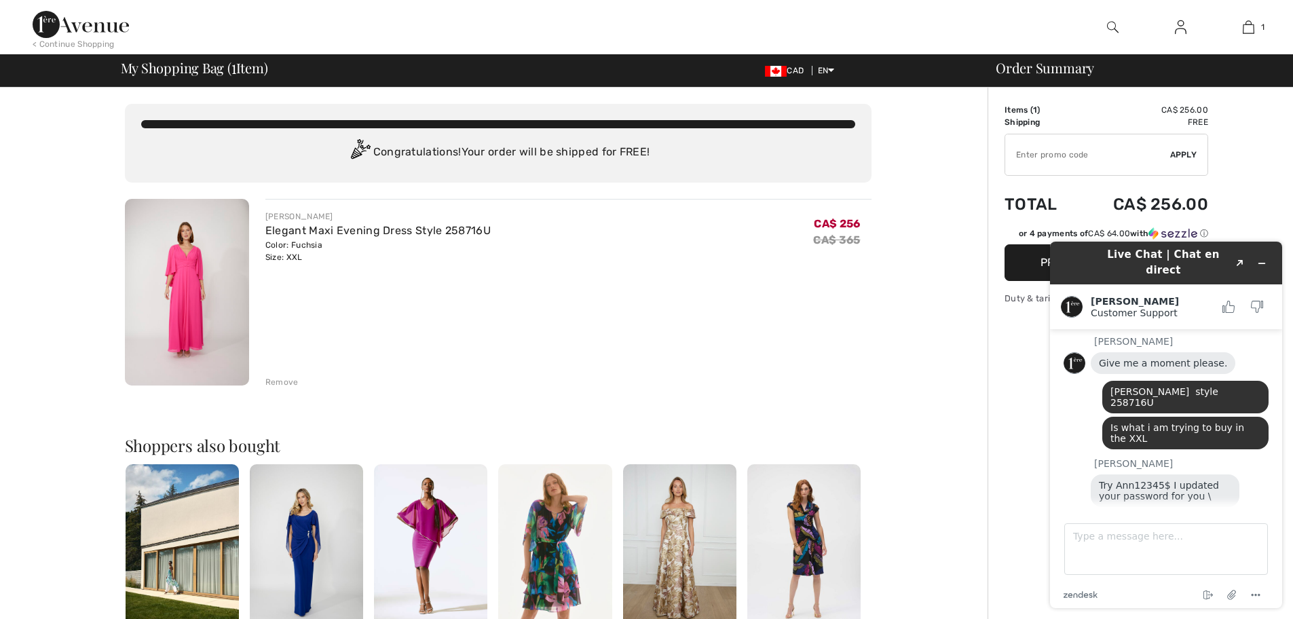
click at [1044, 260] on div "Live Chat | Chat en direct Created with Sketch. [PERSON_NAME] Customer Support …" at bounding box center [1166, 425] width 254 height 388
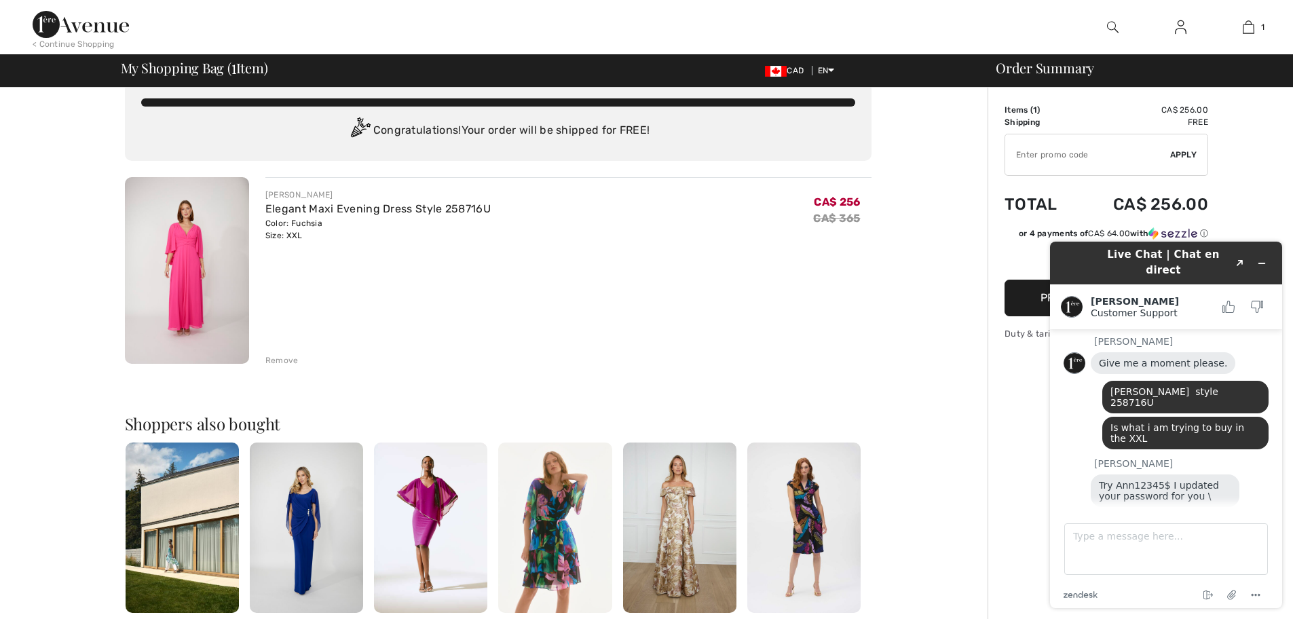
scroll to position [0, 0]
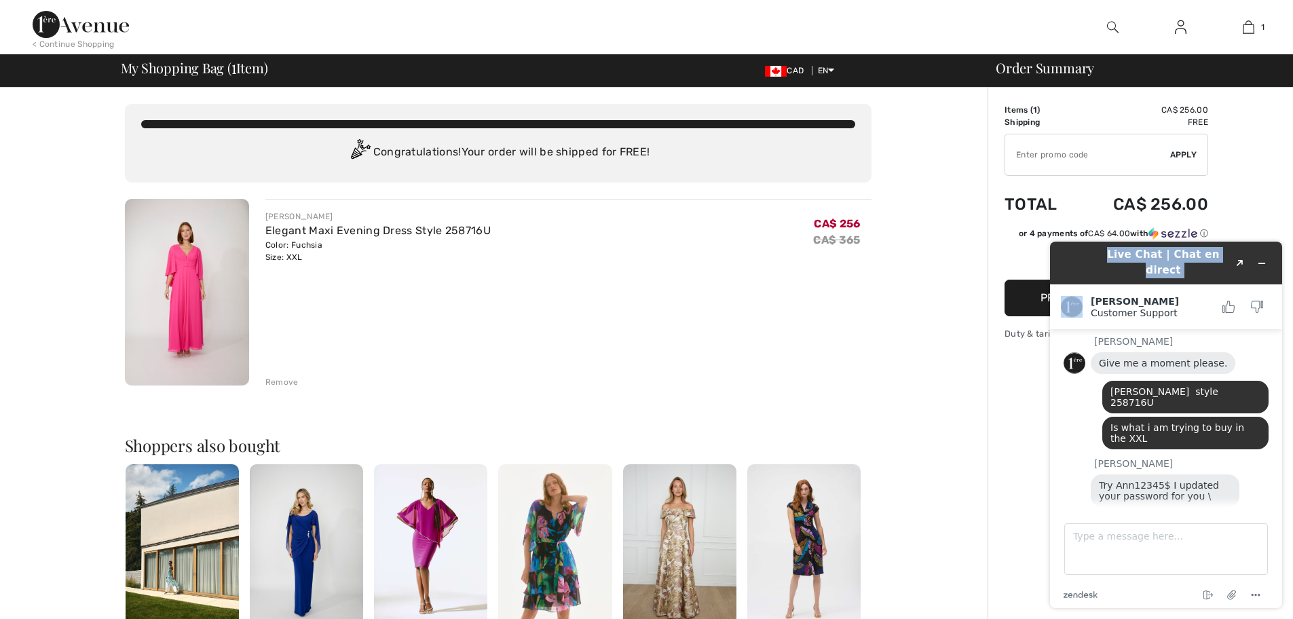
drag, startPoint x: 1076, startPoint y: 254, endPoint x: 951, endPoint y: 308, distance: 136.2
click at [1039, 308] on html "Live Chat | Chat en direct Created with Sketch. [PERSON_NAME] Customer Support …" at bounding box center [1166, 425] width 254 height 388
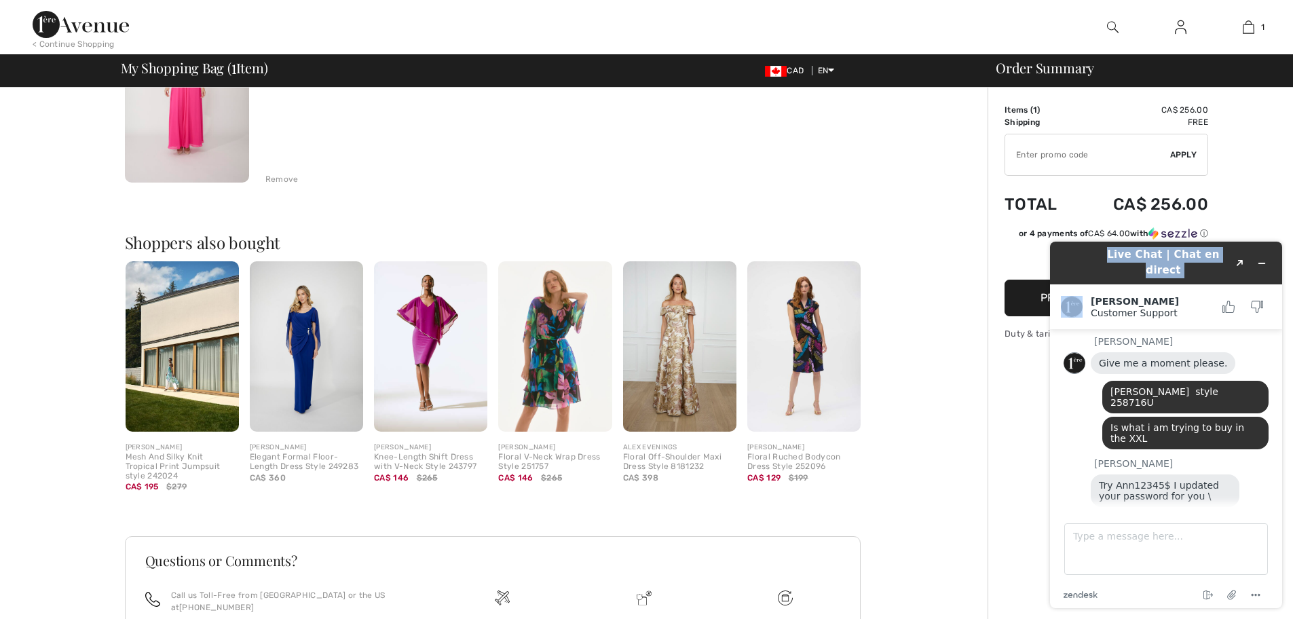
scroll to position [204, 0]
click at [1029, 297] on button "Proceed to Checkout" at bounding box center [1107, 298] width 204 height 37
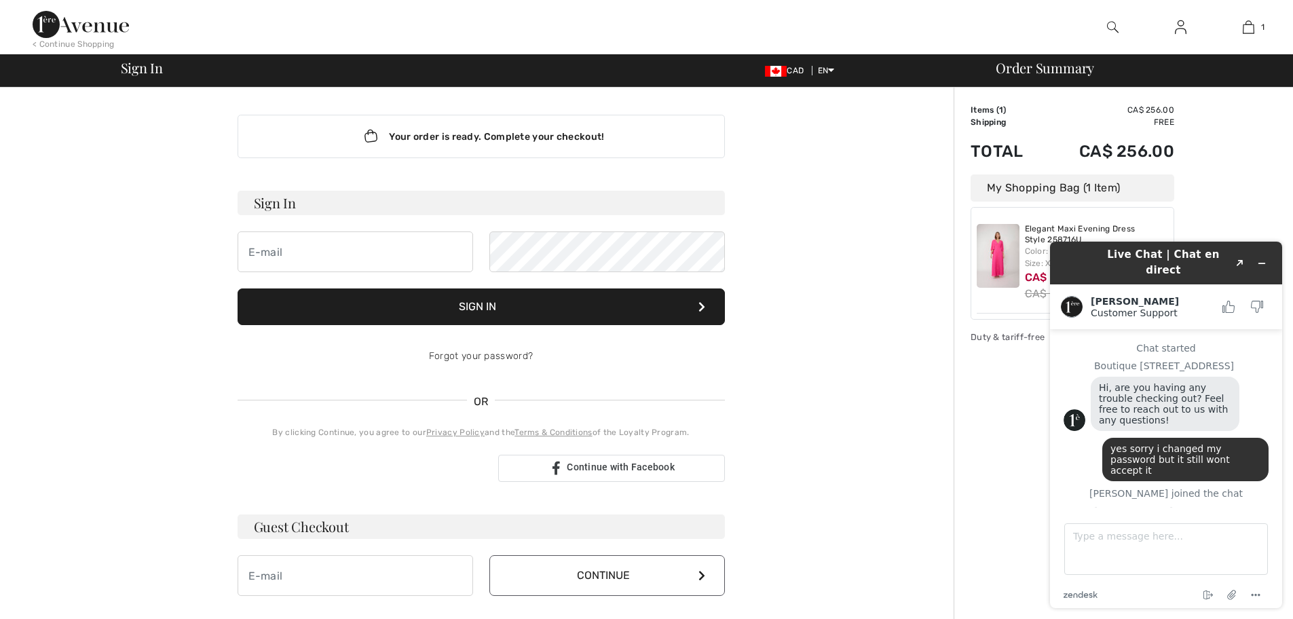
scroll to position [523, 0]
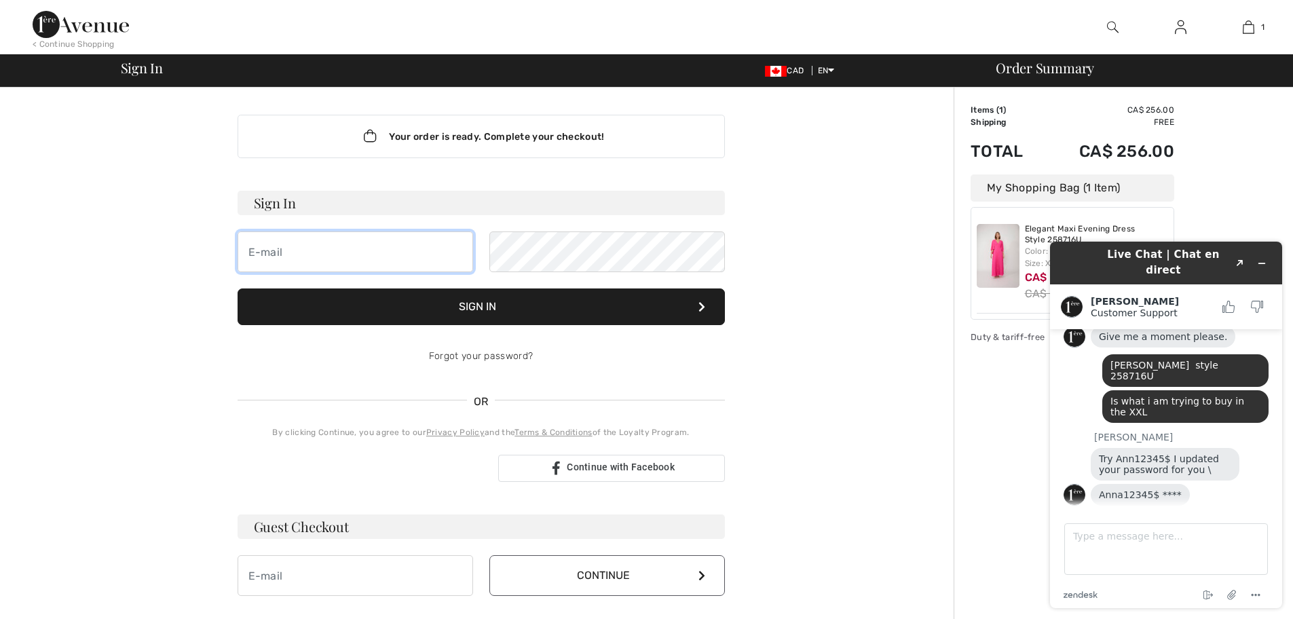
click at [296, 257] on input "email" at bounding box center [356, 252] width 236 height 41
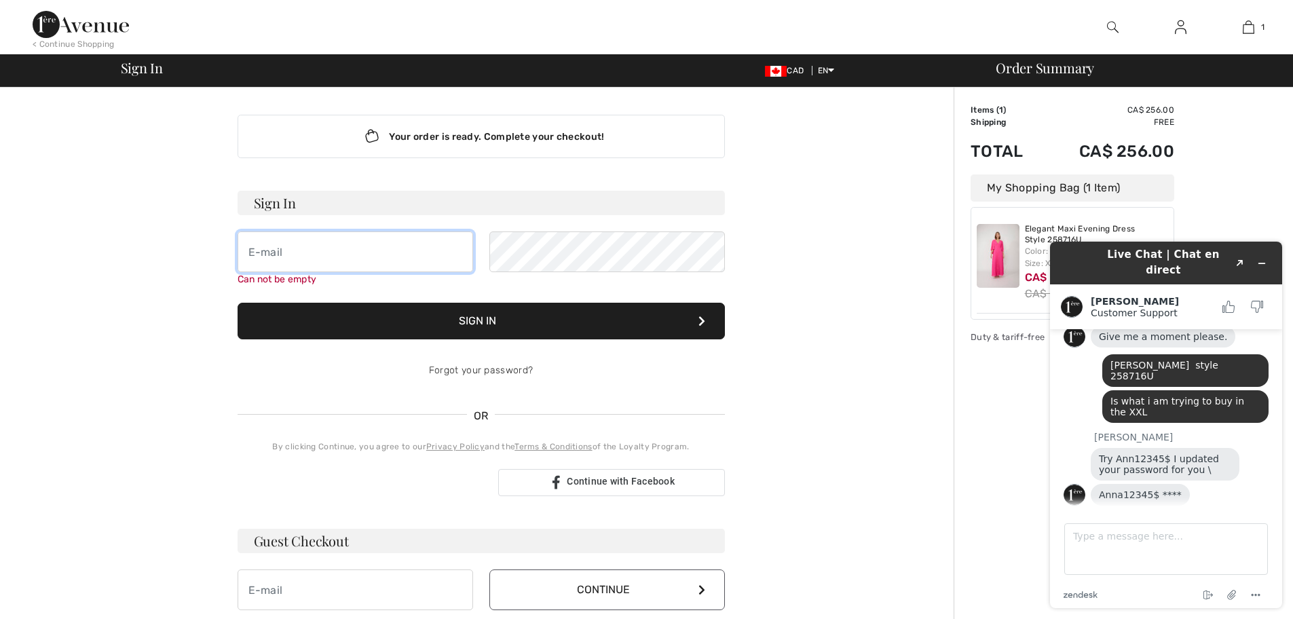
click at [284, 245] on input "email" at bounding box center [356, 252] width 236 height 41
type input "anna.chartres@fairmont.com"
click at [394, 323] on button "Sign In" at bounding box center [481, 321] width 487 height 37
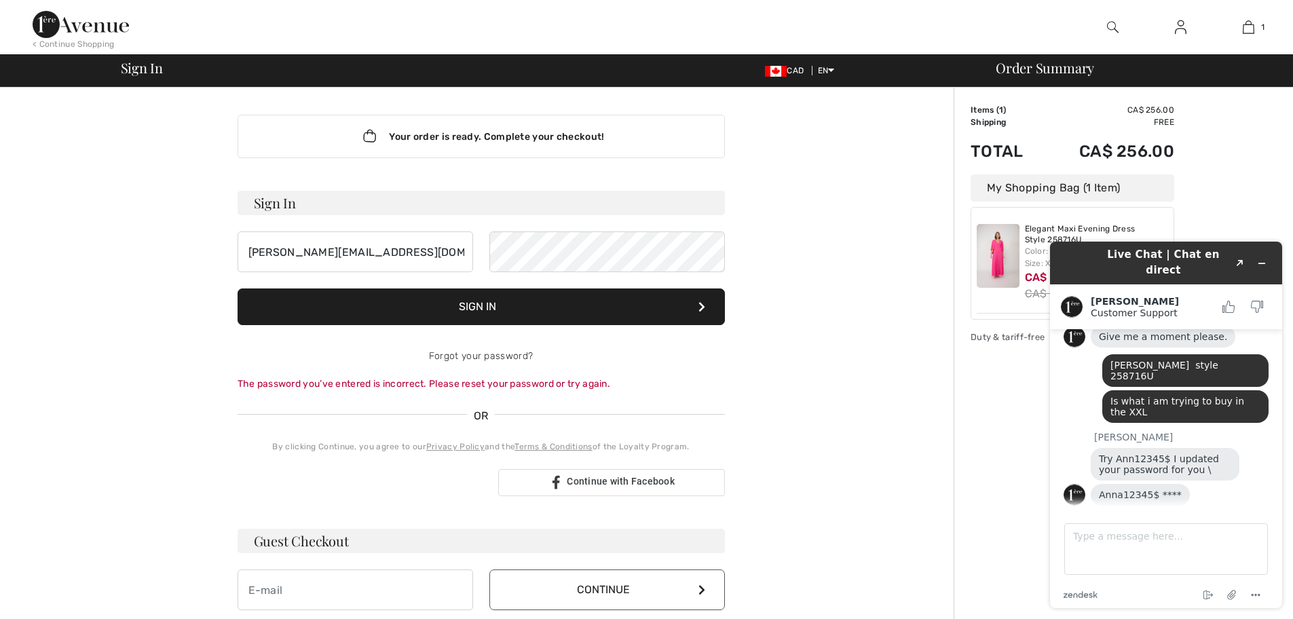
click at [439, 300] on button "Sign In" at bounding box center [481, 307] width 487 height 37
click at [475, 242] on div "[PERSON_NAME][EMAIL_ADDRESS][DOMAIN_NAME]" at bounding box center [481, 252] width 487 height 41
click at [463, 315] on button "Sign In" at bounding box center [481, 307] width 487 height 37
click at [467, 310] on button "Sign In" at bounding box center [481, 307] width 487 height 37
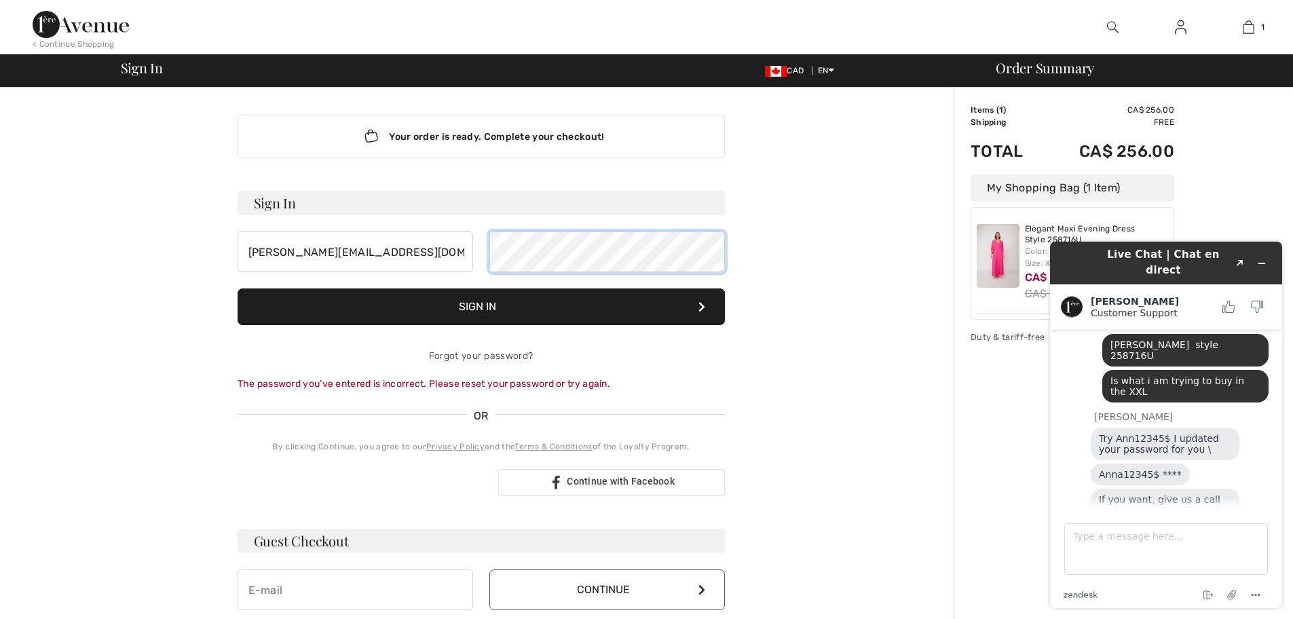
click at [473, 261] on div "[PERSON_NAME][EMAIL_ADDRESS][DOMAIN_NAME]" at bounding box center [481, 252] width 487 height 41
click at [481, 300] on button "Sign In" at bounding box center [481, 307] width 487 height 37
click at [447, 253] on div "[PERSON_NAME][EMAIL_ADDRESS][DOMAIN_NAME]" at bounding box center [481, 252] width 487 height 41
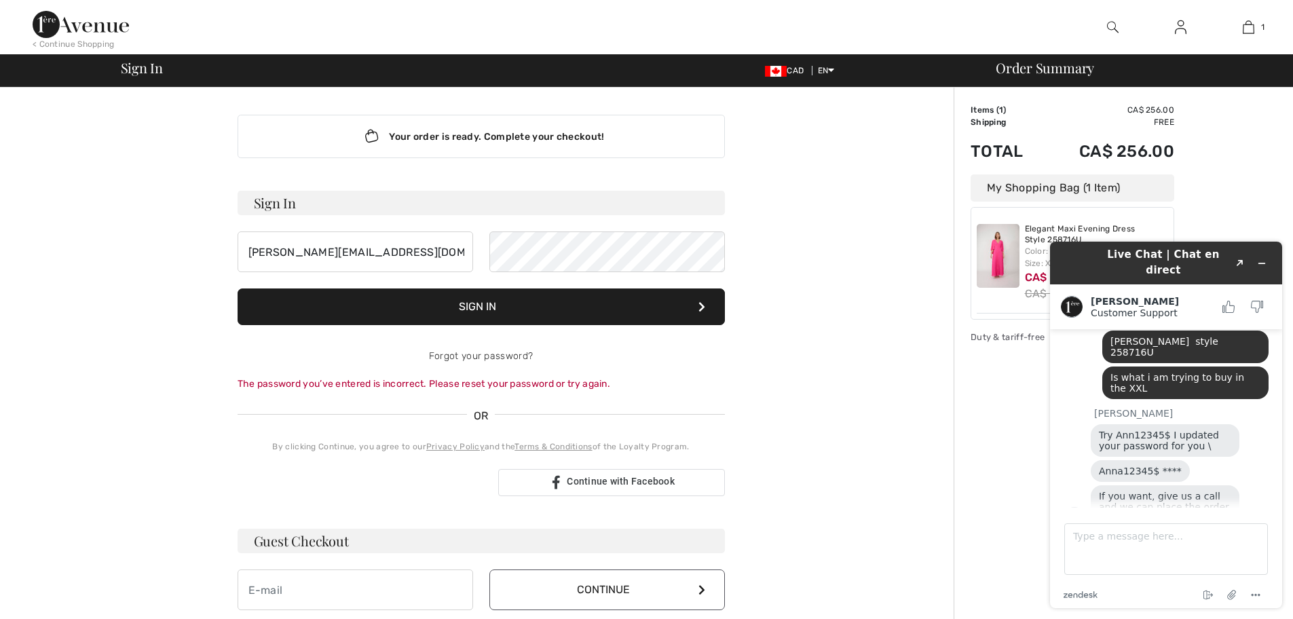
click at [483, 308] on button "Sign In" at bounding box center [481, 307] width 487 height 37
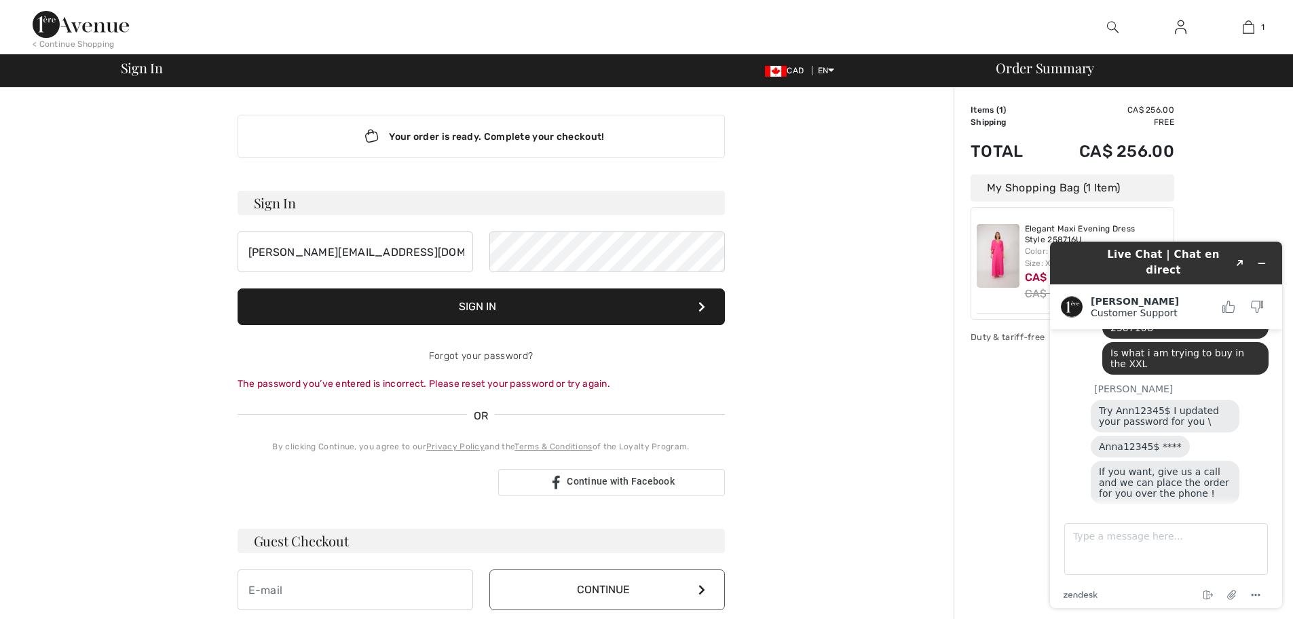
scroll to position [569, 0]
click at [1092, 538] on textarea "Type a message here..." at bounding box center [1167, 549] width 204 height 52
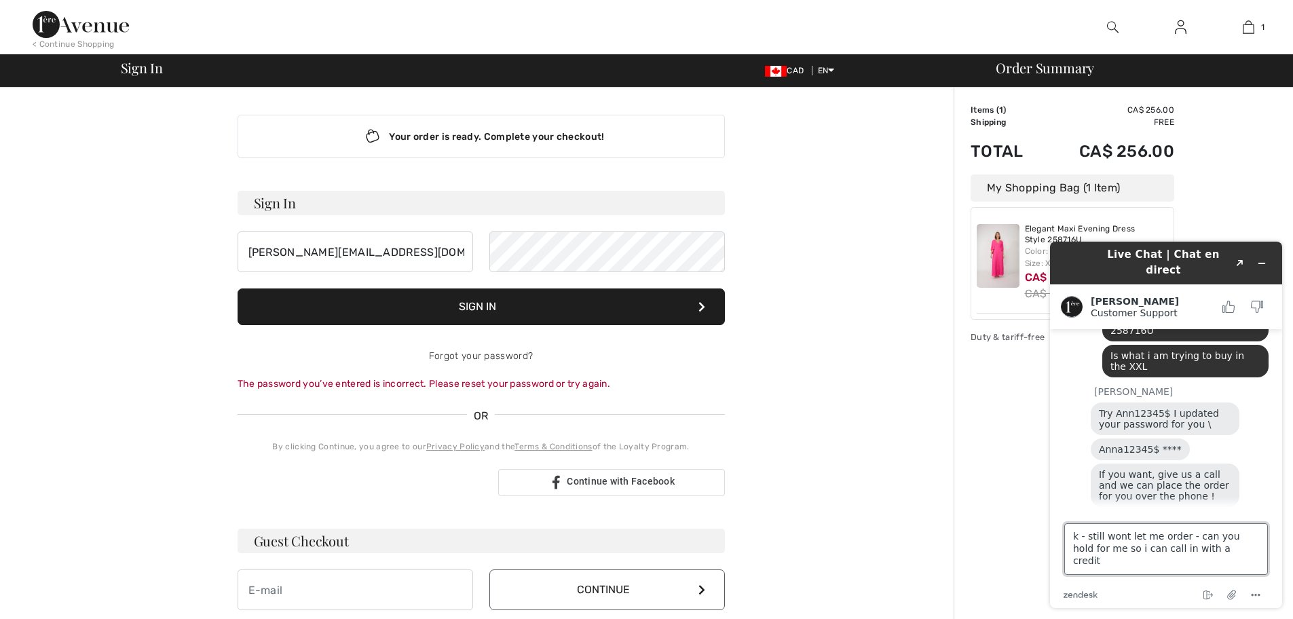
type textarea "k - still wont let me order - can you hold for me so i can call in with a credit"
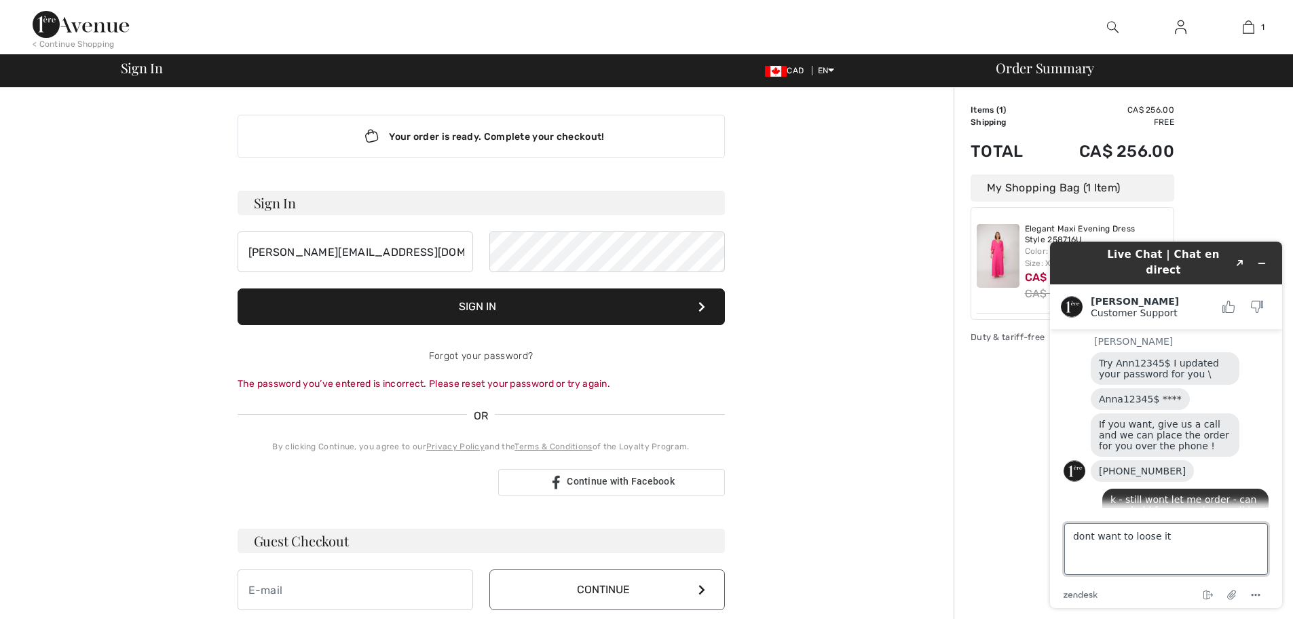
type textarea "dont want to loose it!"
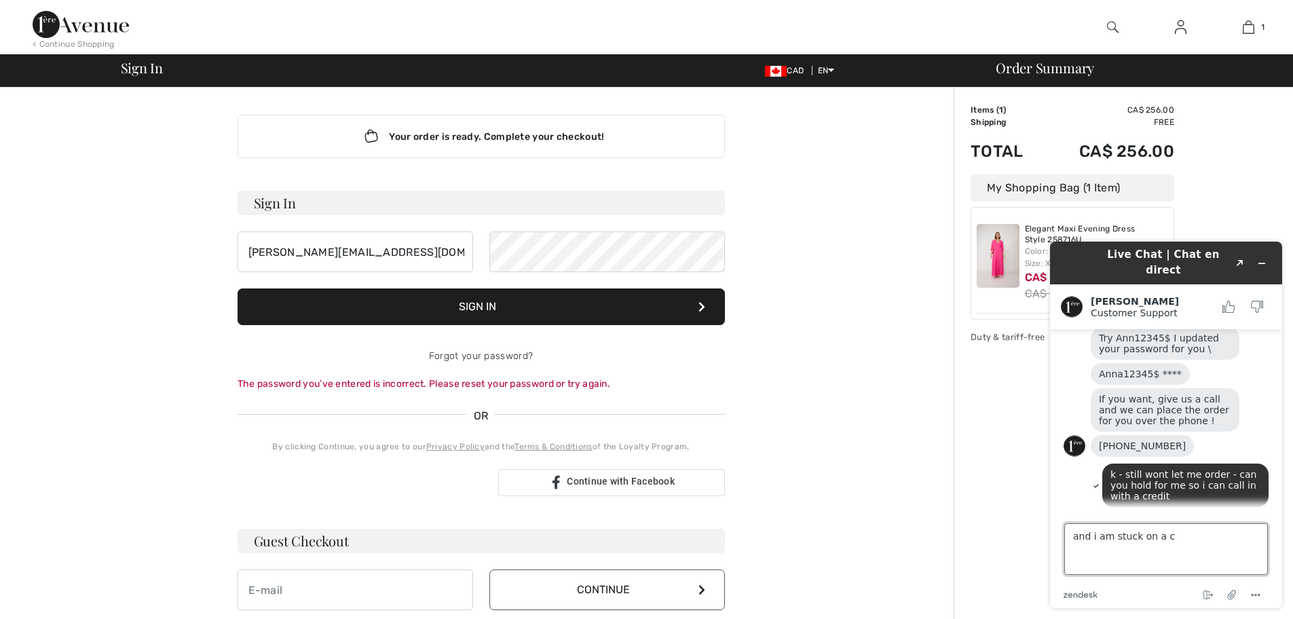
scroll to position [648, 0]
type textarea "and i am stuck on a conf call"
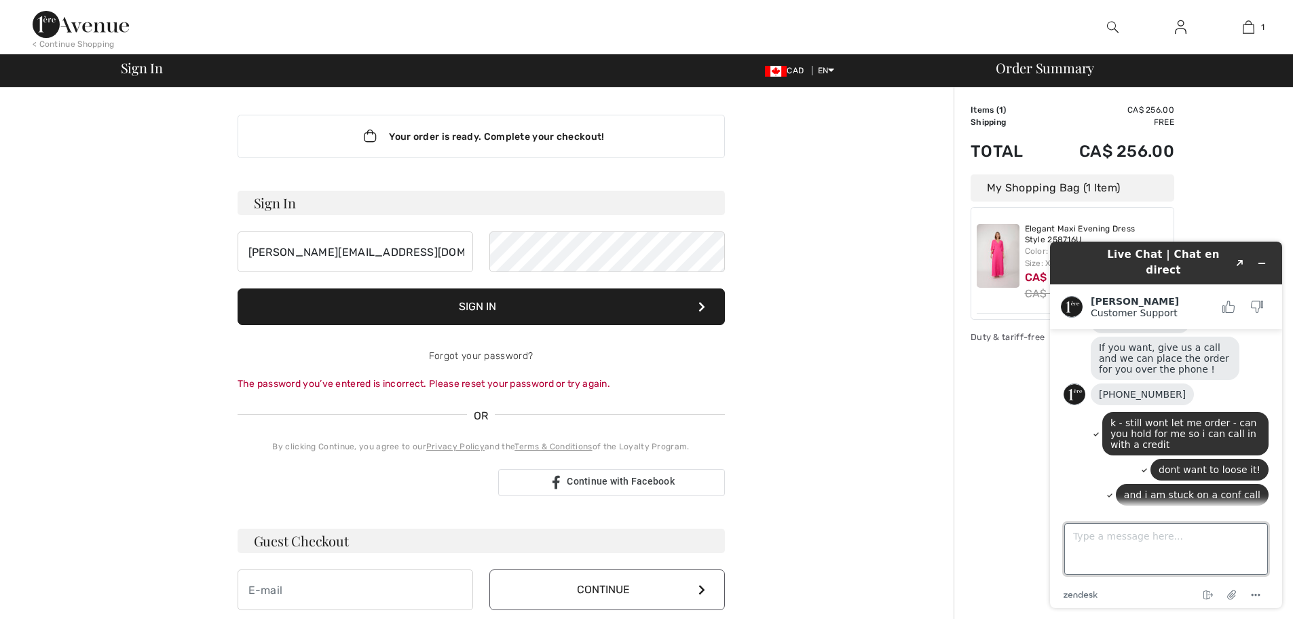
scroll to position [718, 0]
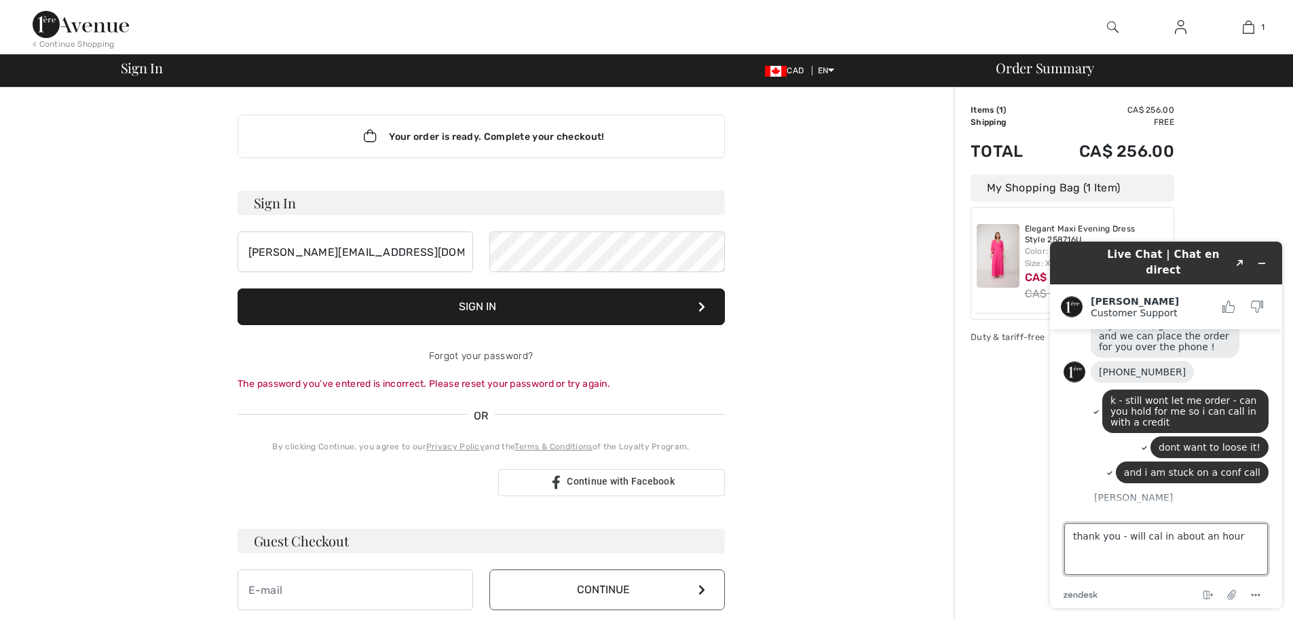
type textarea "thank you - will cal in about an hour"
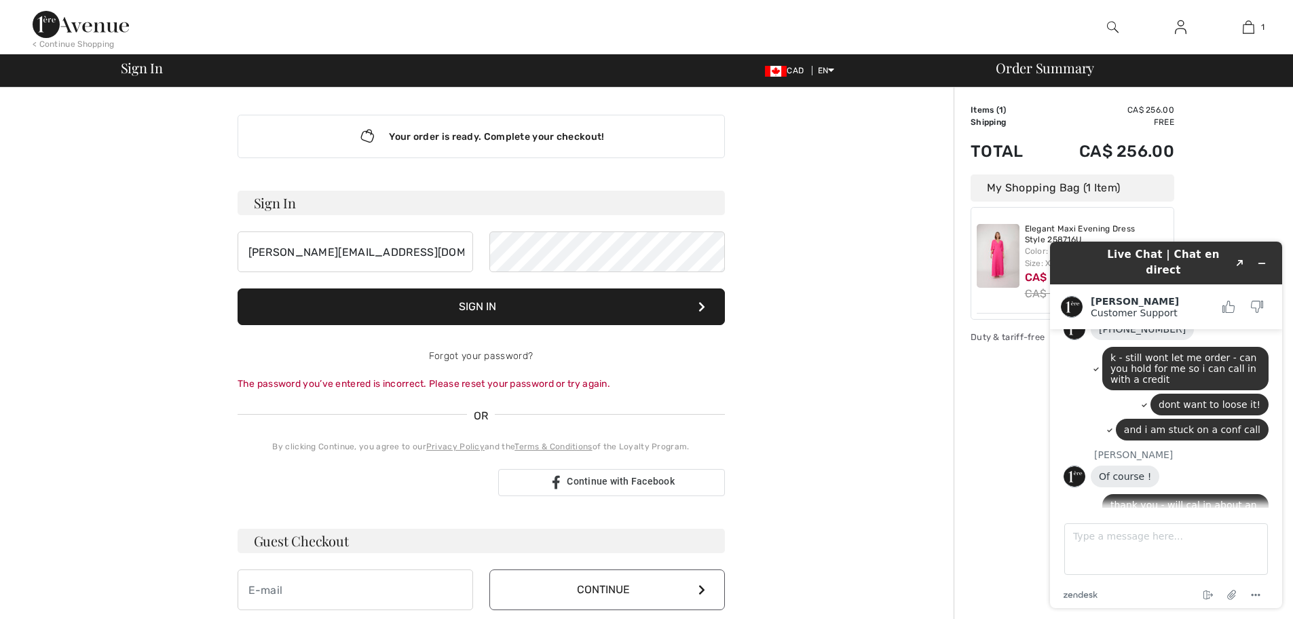
scroll to position [807, 0]
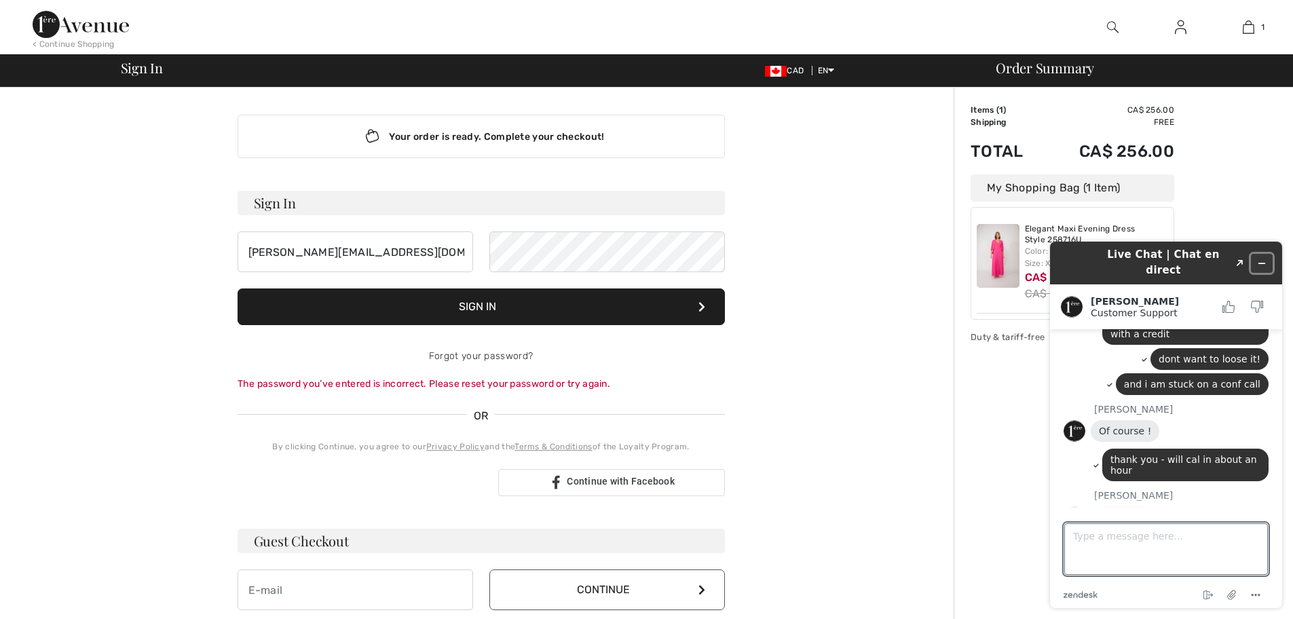
click at [1257, 259] on icon "Minimize widget" at bounding box center [1262, 264] width 10 height 10
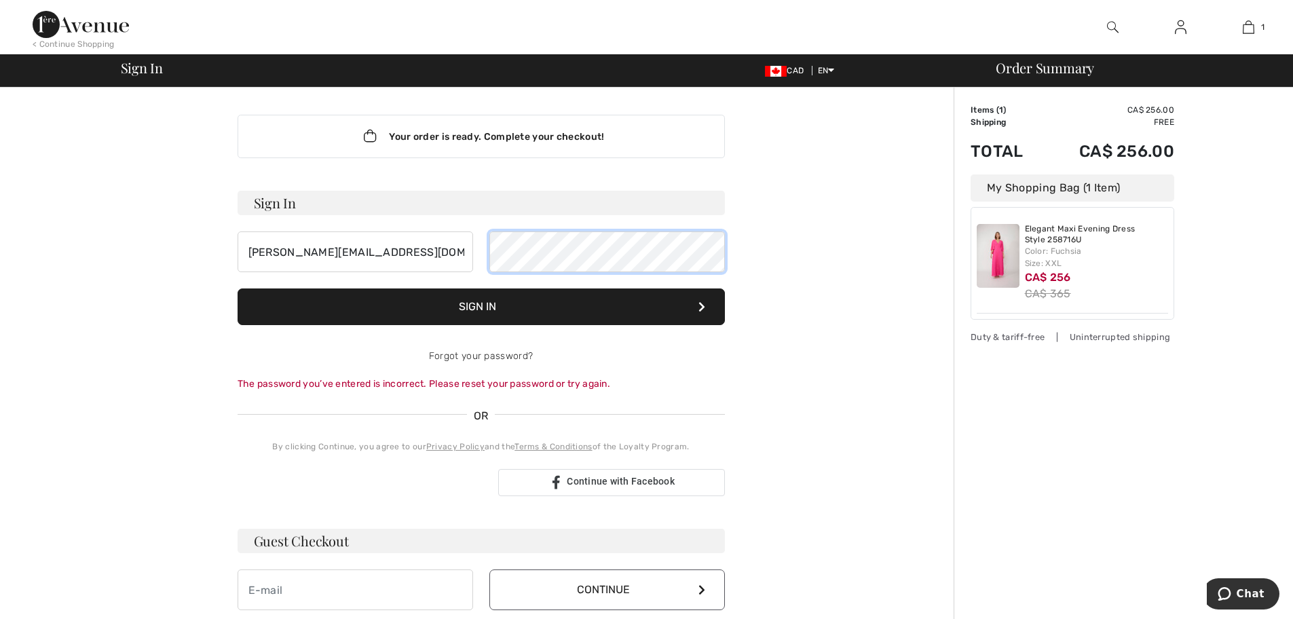
click at [463, 246] on div "anna.chartres@fairmont.com" at bounding box center [481, 252] width 487 height 41
click at [473, 306] on button "Sign In" at bounding box center [481, 307] width 487 height 37
click at [447, 356] on link "Forgot your password?" at bounding box center [481, 356] width 104 height 12
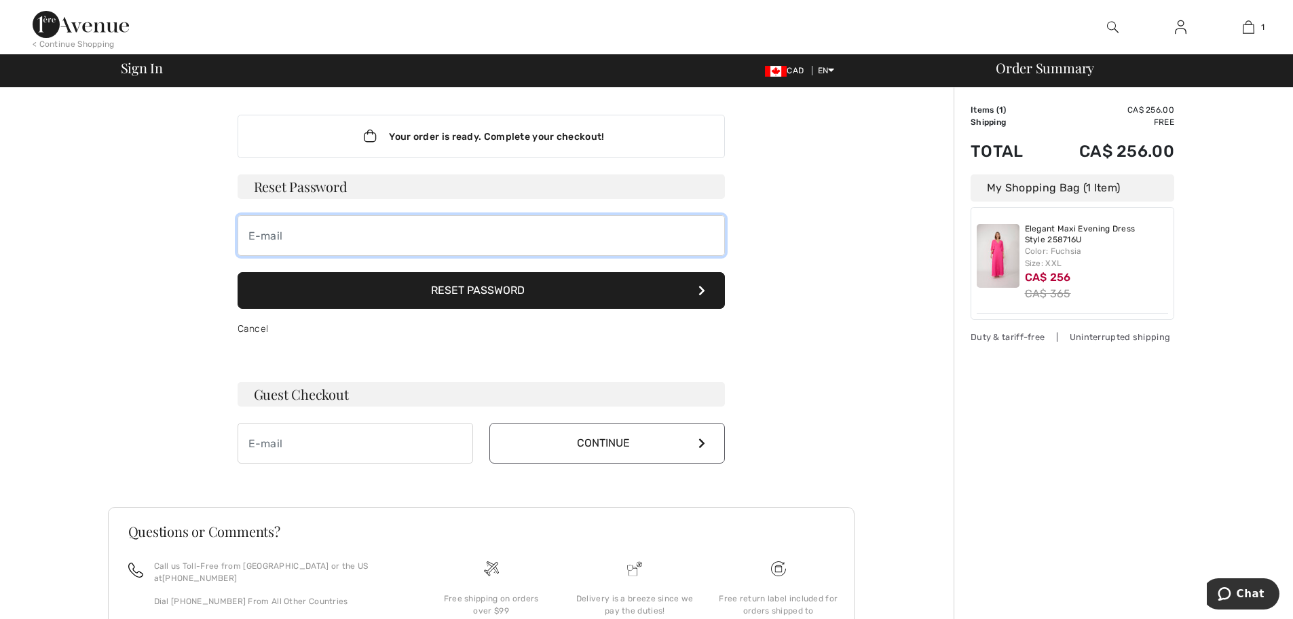
click at [318, 236] on input "email" at bounding box center [481, 235] width 487 height 41
type input "[PERSON_NAME][EMAIL_ADDRESS][DOMAIN_NAME]"
click at [479, 294] on button "Reset Password" at bounding box center [481, 290] width 487 height 37
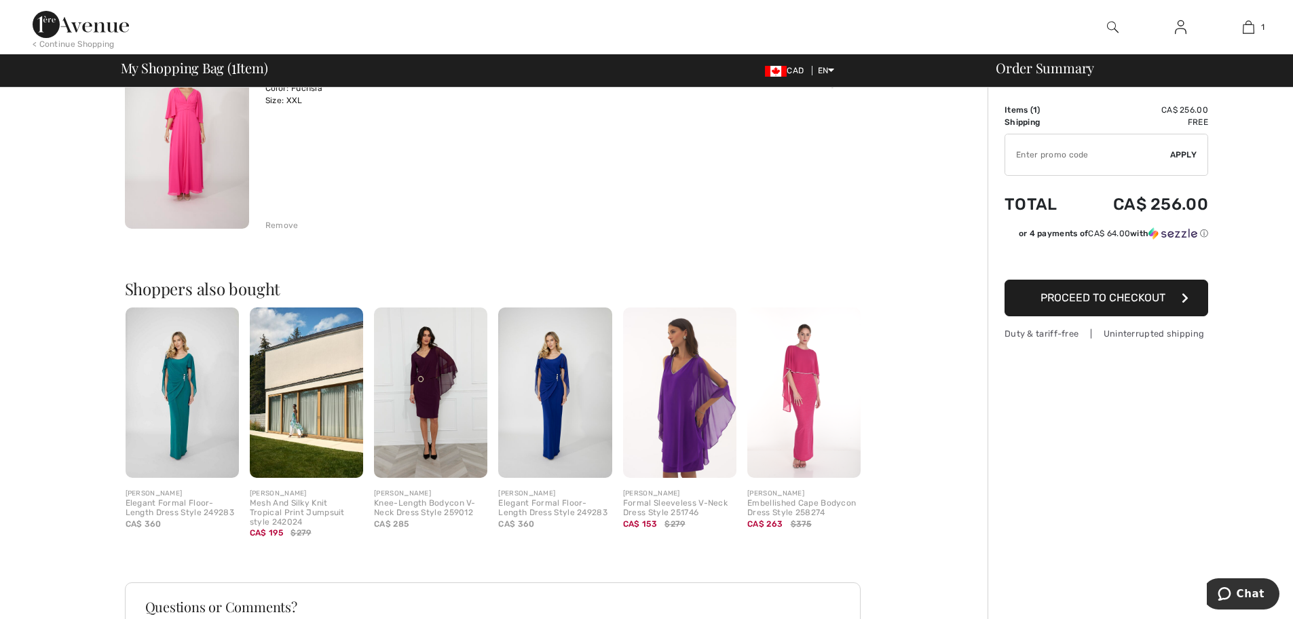
scroll to position [136, 0]
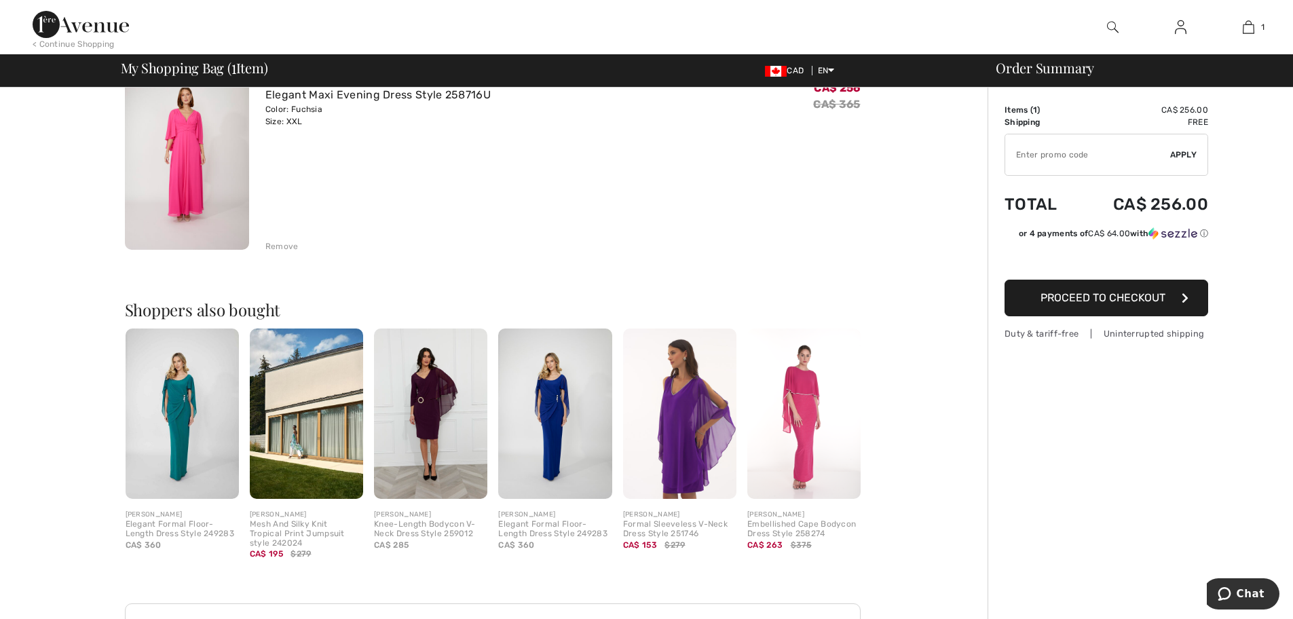
click at [1107, 295] on span "Proceed to Checkout" at bounding box center [1103, 297] width 125 height 13
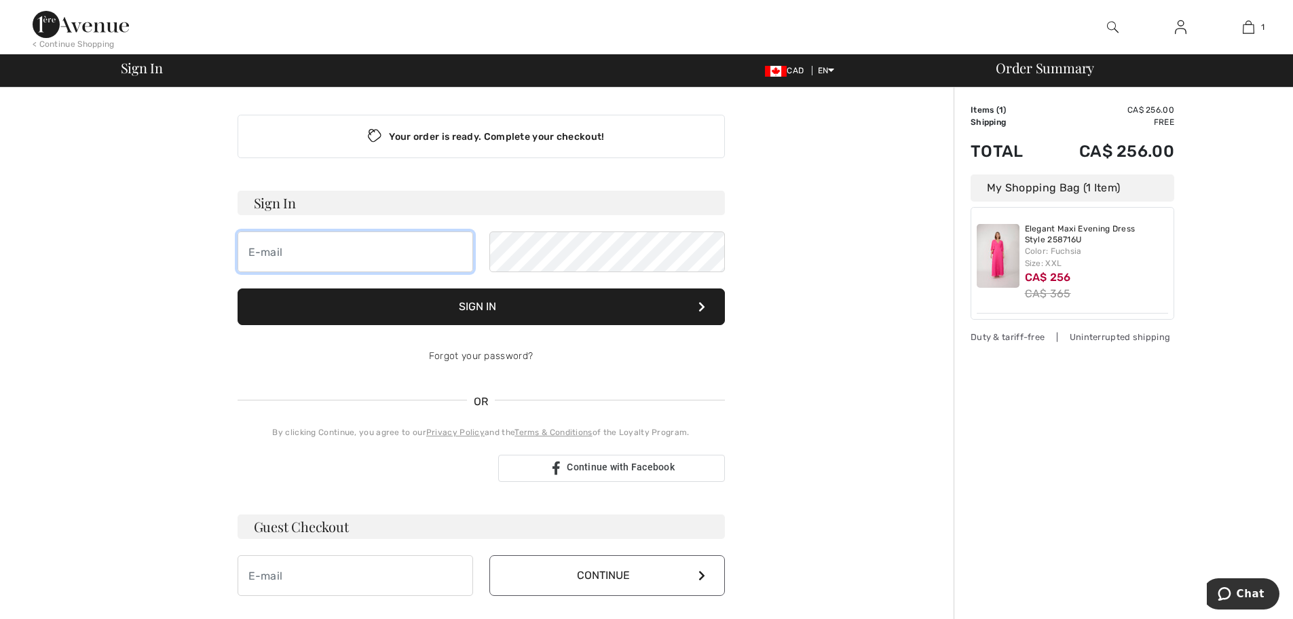
click at [276, 257] on input "email" at bounding box center [356, 252] width 236 height 41
type input "[PERSON_NAME][EMAIL_ADDRESS][DOMAIN_NAME]"
click at [427, 301] on button "Sign In" at bounding box center [481, 307] width 487 height 37
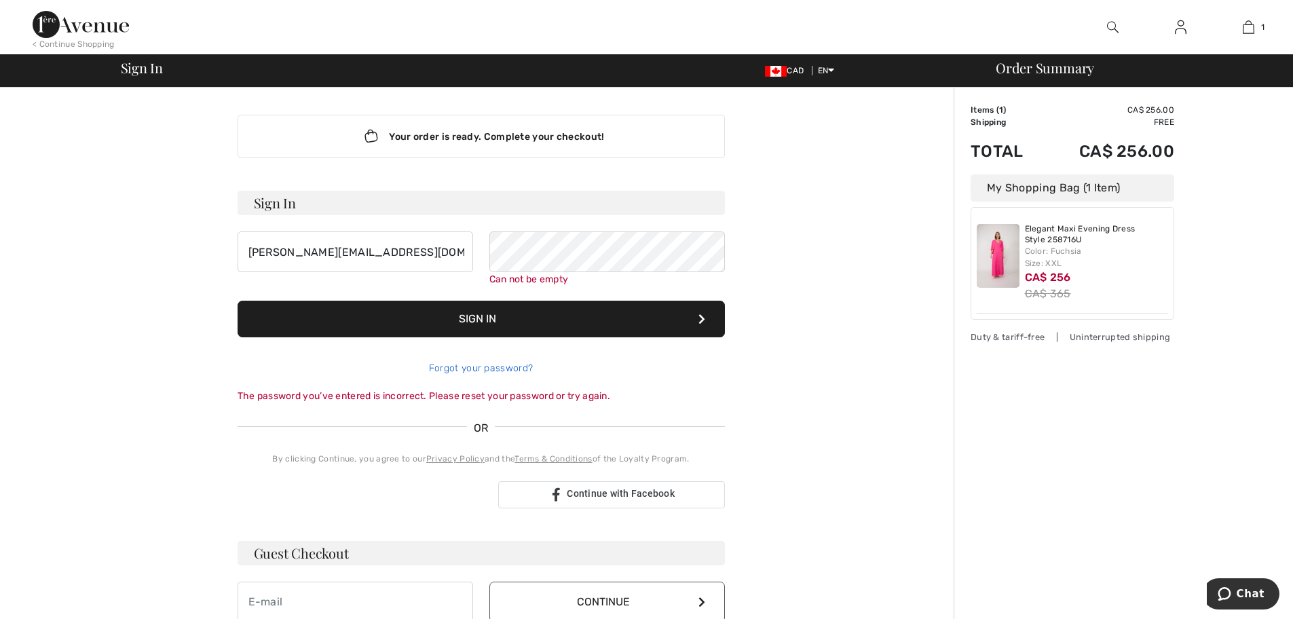
click at [437, 356] on div "Forgot your password?" at bounding box center [481, 368] width 487 height 41
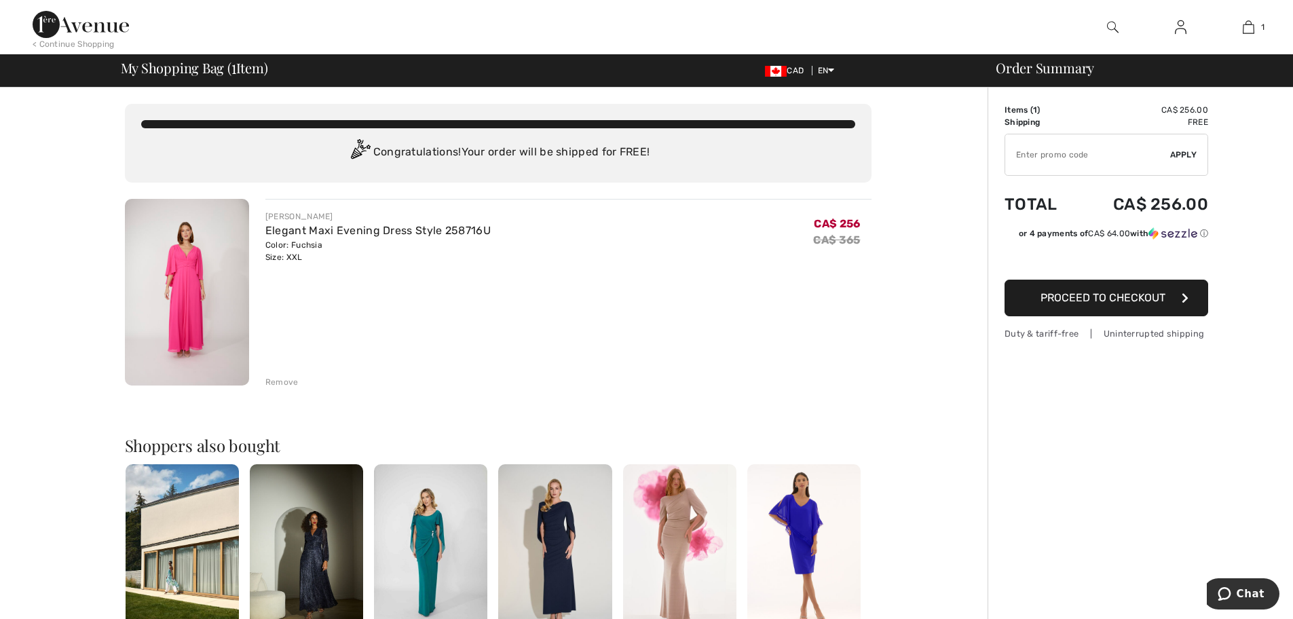
click at [1090, 292] on span "Proceed to Checkout" at bounding box center [1103, 297] width 125 height 13
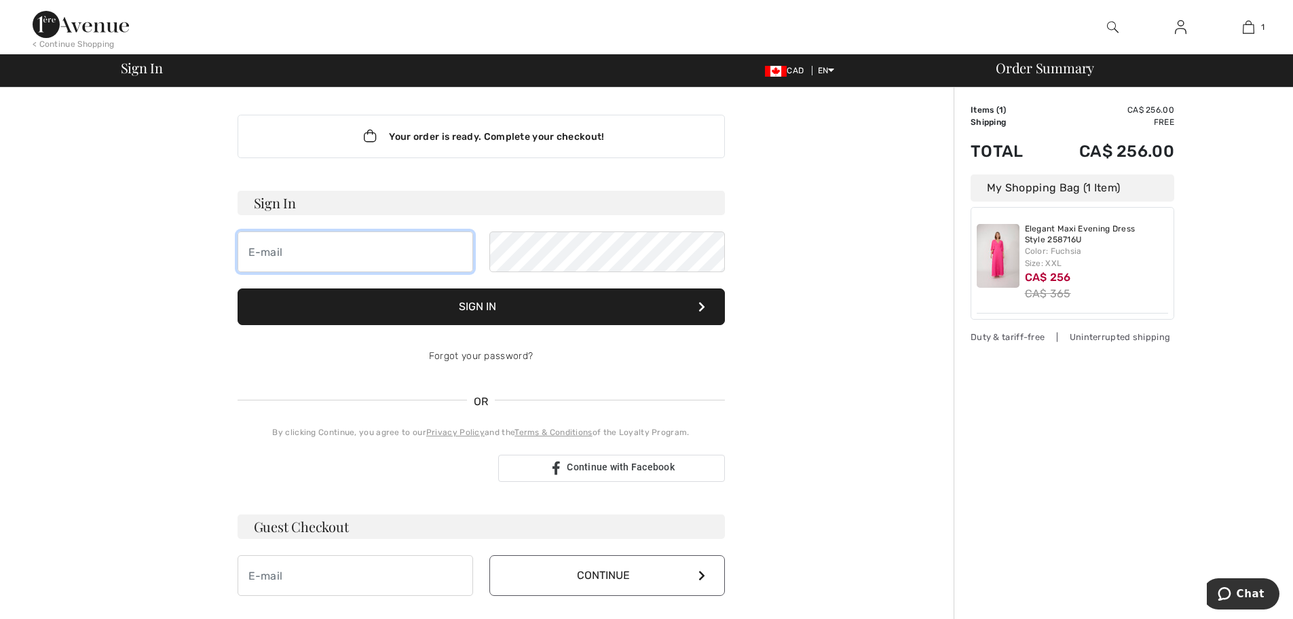
click at [340, 261] on input "email" at bounding box center [356, 252] width 236 height 41
type input "[PERSON_NAME][EMAIL_ADDRESS][DOMAIN_NAME]"
click at [461, 358] on link "Forgot your password?" at bounding box center [481, 356] width 104 height 12
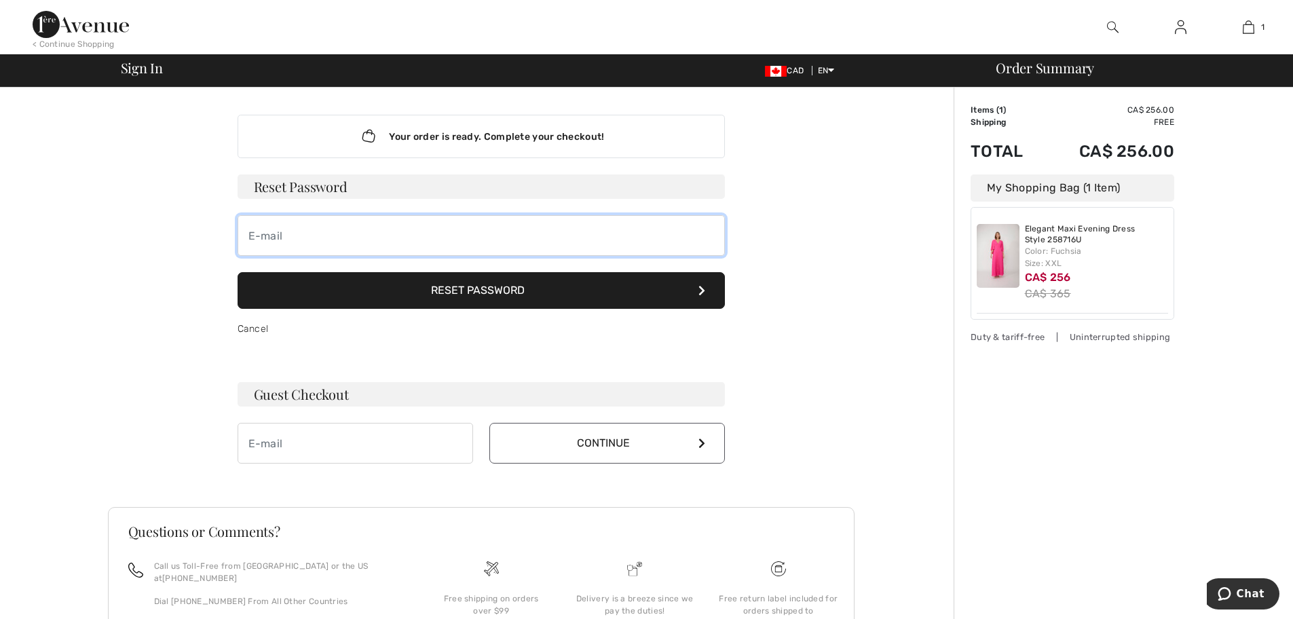
click at [325, 241] on input "email" at bounding box center [481, 235] width 487 height 41
type input "anna.chartres@fairmont.com"
click at [472, 295] on button "Reset Password" at bounding box center [481, 290] width 487 height 37
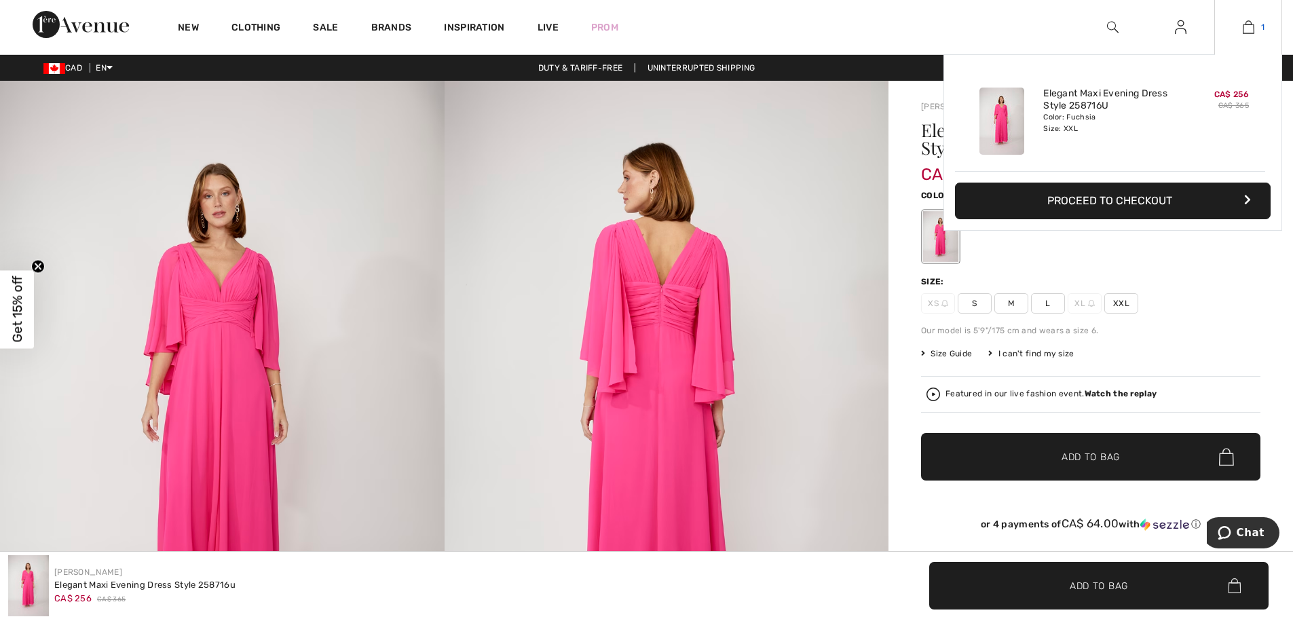
click at [1247, 25] on img at bounding box center [1249, 27] width 12 height 16
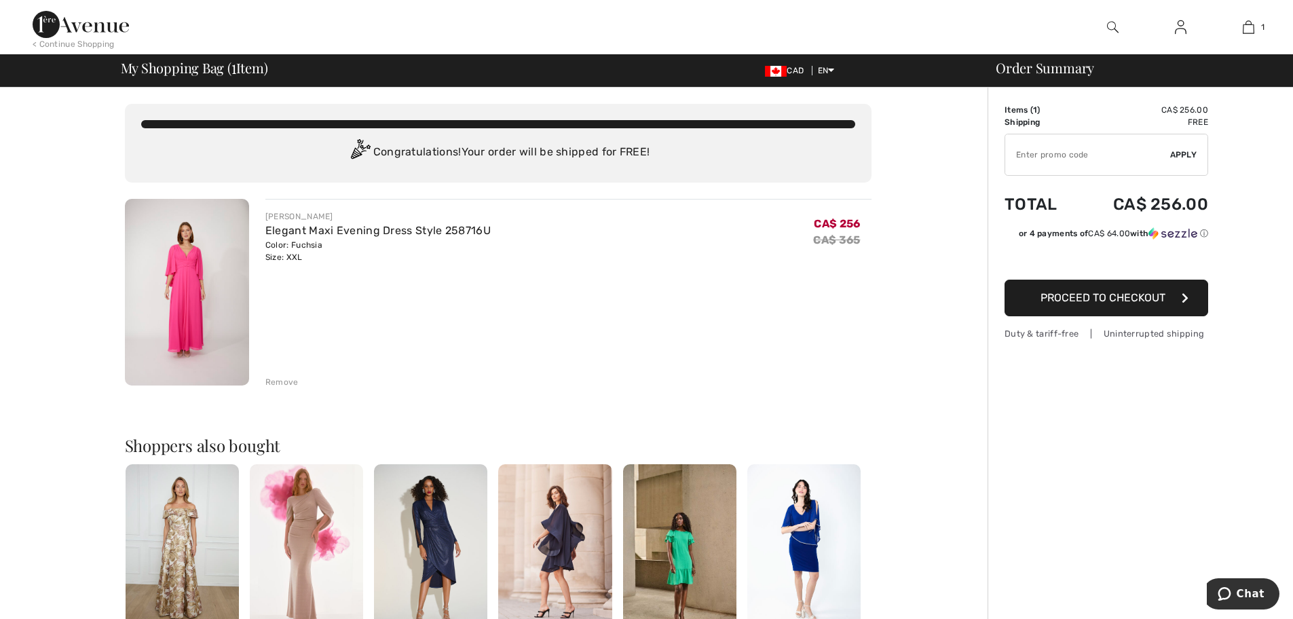
click at [1084, 299] on span "Proceed to Checkout" at bounding box center [1103, 297] width 125 height 13
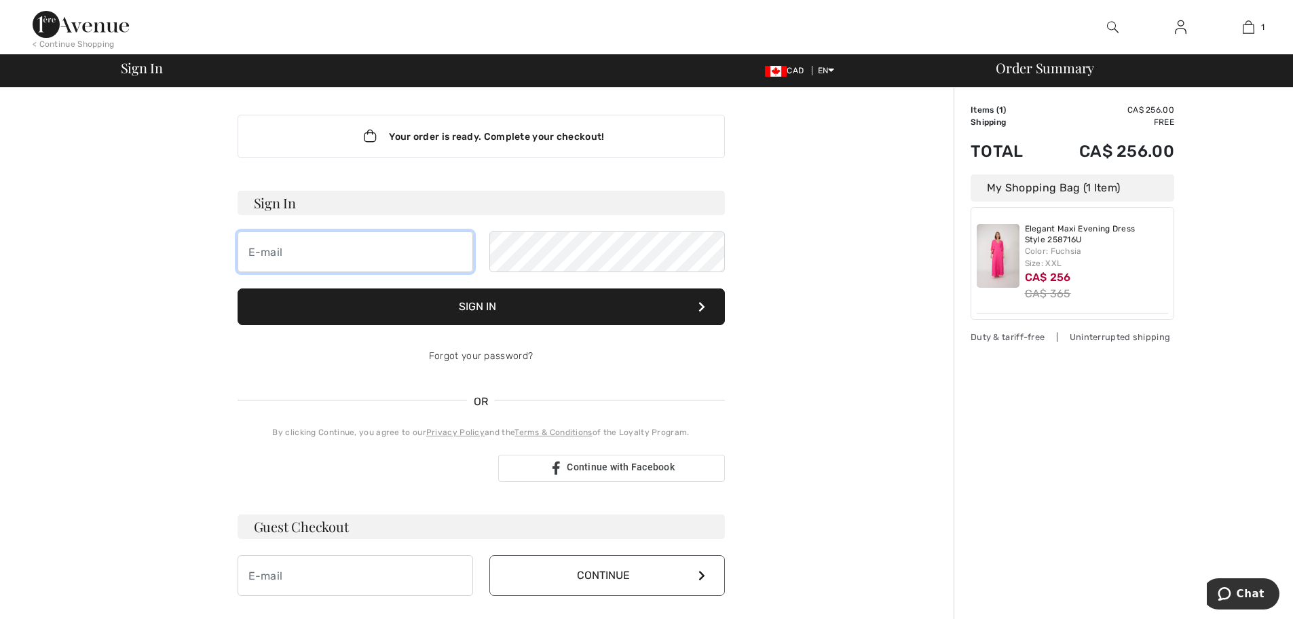
click at [291, 255] on input "email" at bounding box center [356, 252] width 236 height 41
type input "[PERSON_NAME][EMAIL_ADDRESS][DOMAIN_NAME]"
click at [474, 303] on button "Sign In" at bounding box center [481, 307] width 487 height 37
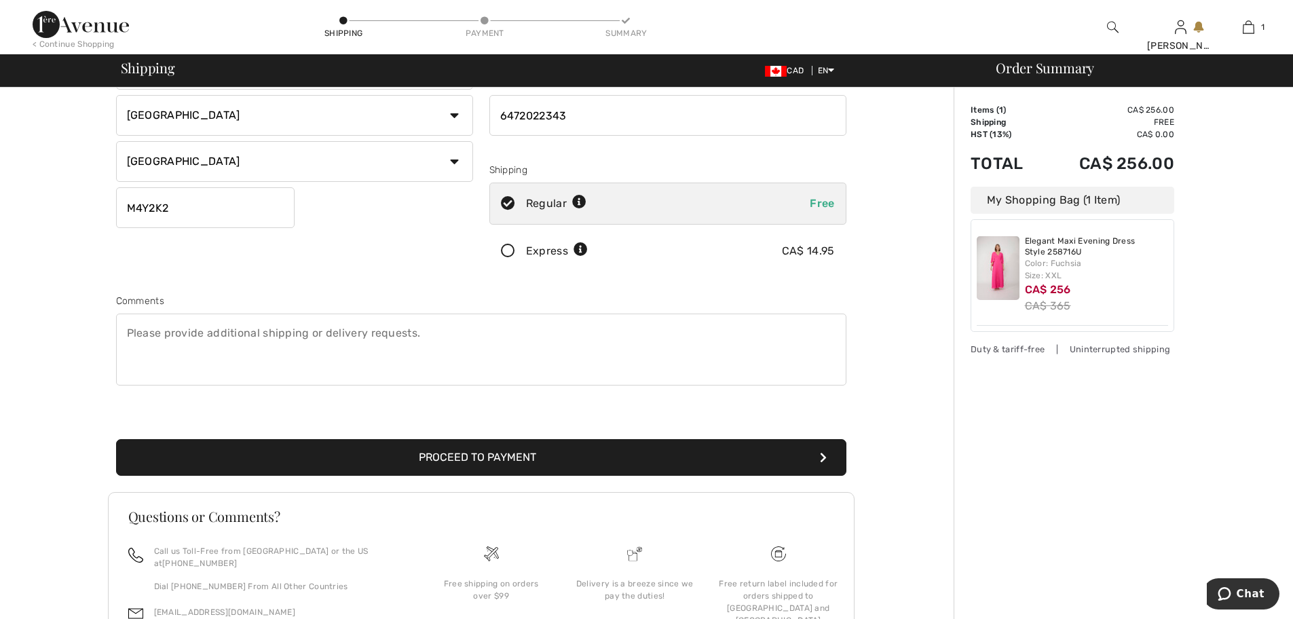
scroll to position [204, 0]
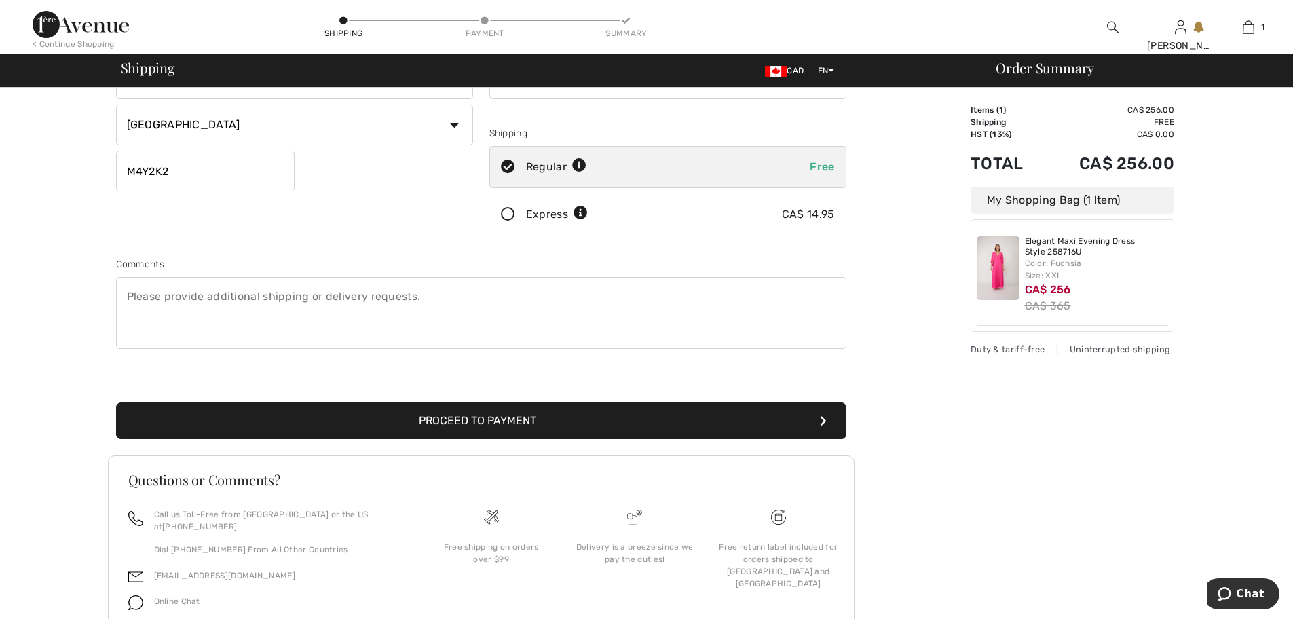
click at [438, 416] on button "Proceed to Payment" at bounding box center [481, 421] width 731 height 37
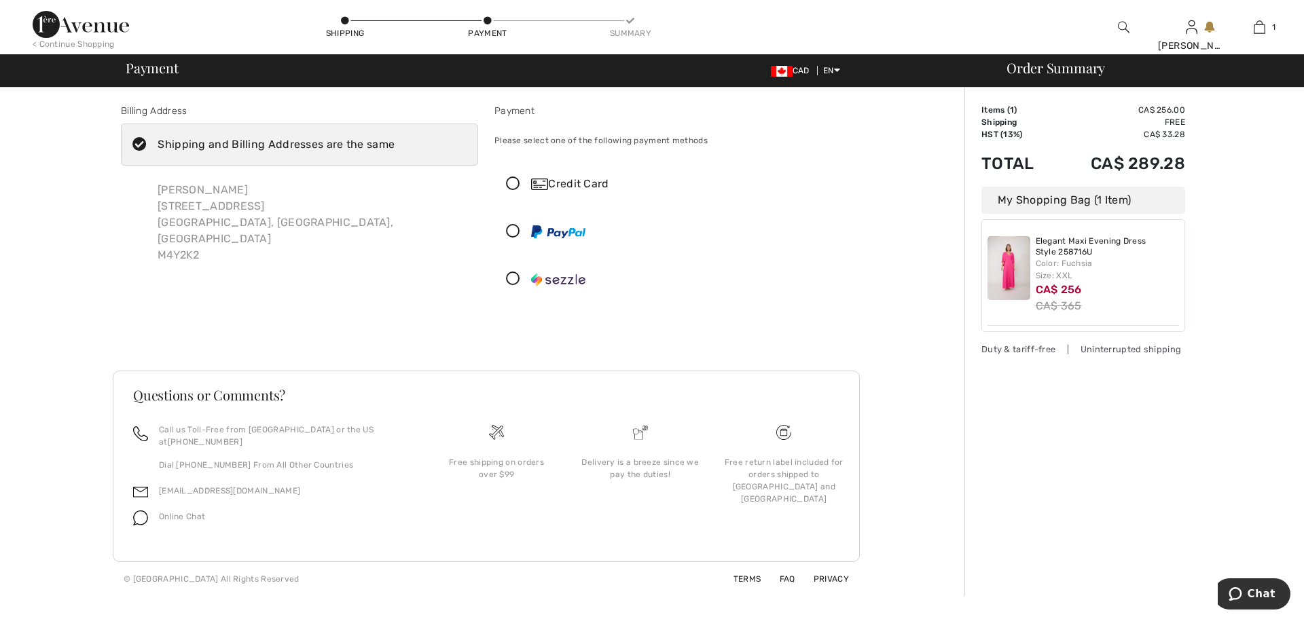
click at [507, 183] on icon at bounding box center [513, 184] width 36 height 14
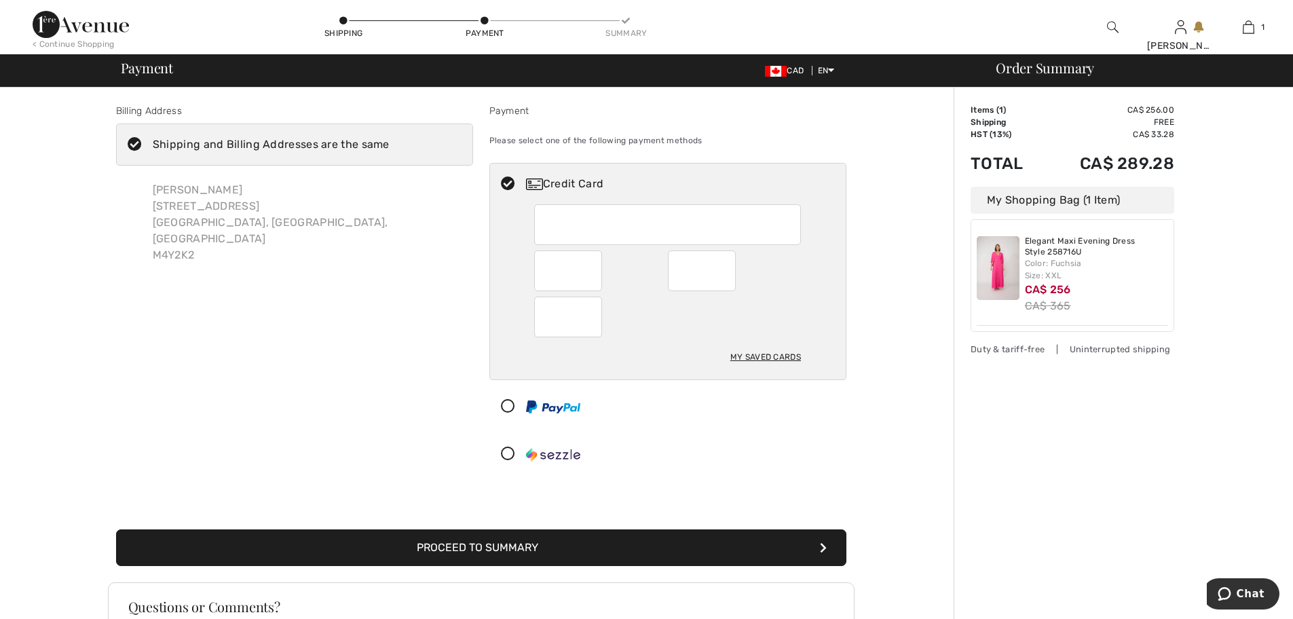
click at [727, 268] on div at bounding box center [702, 271] width 68 height 41
click at [542, 324] on div at bounding box center [568, 317] width 68 height 41
click at [597, 546] on button "Proceed to Summary" at bounding box center [481, 548] width 731 height 37
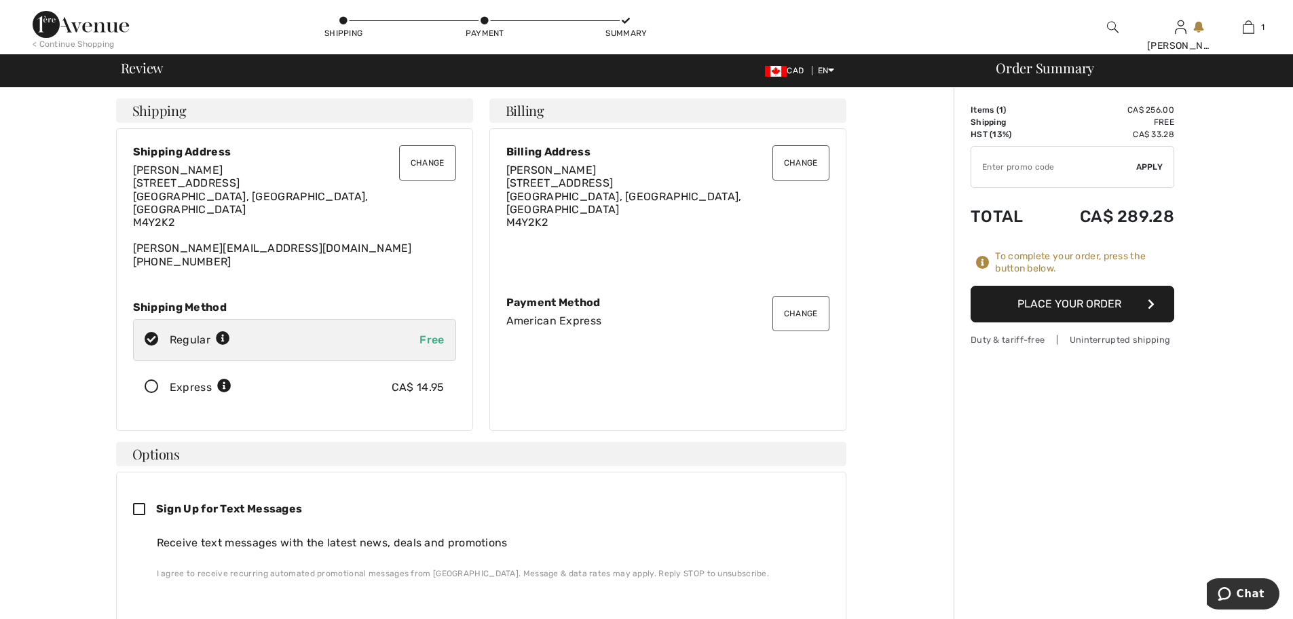
click at [1039, 306] on button "Place Your Order" at bounding box center [1073, 304] width 204 height 37
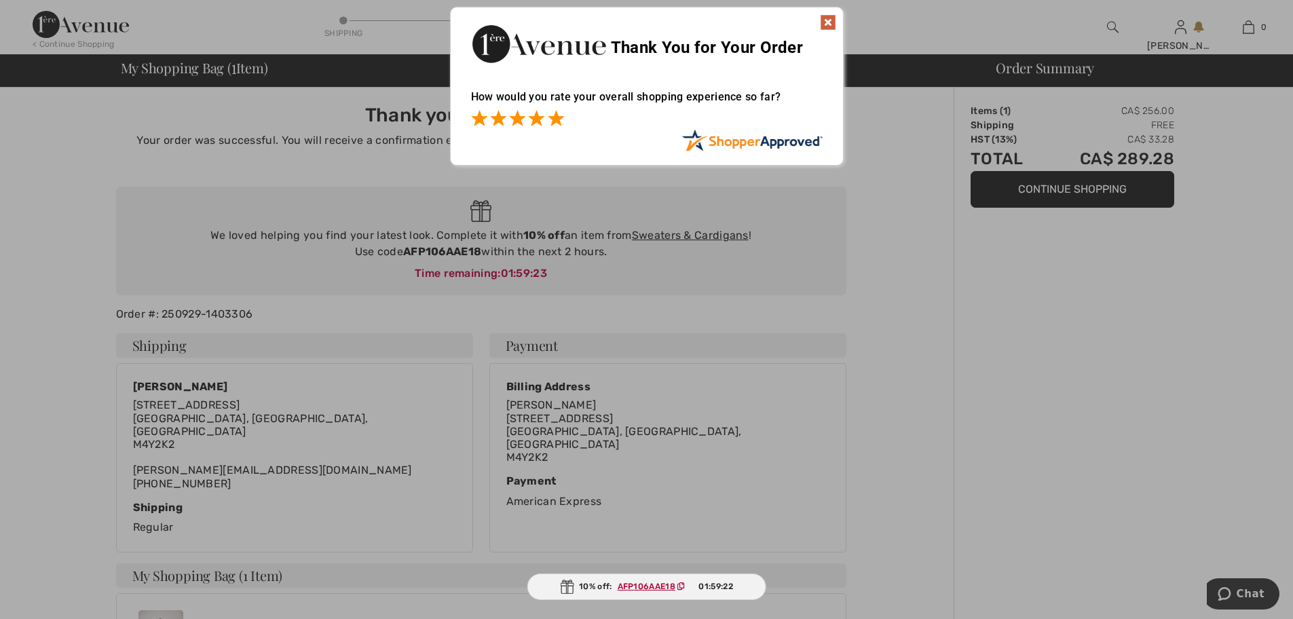
click at [552, 122] on span at bounding box center [556, 118] width 16 height 16
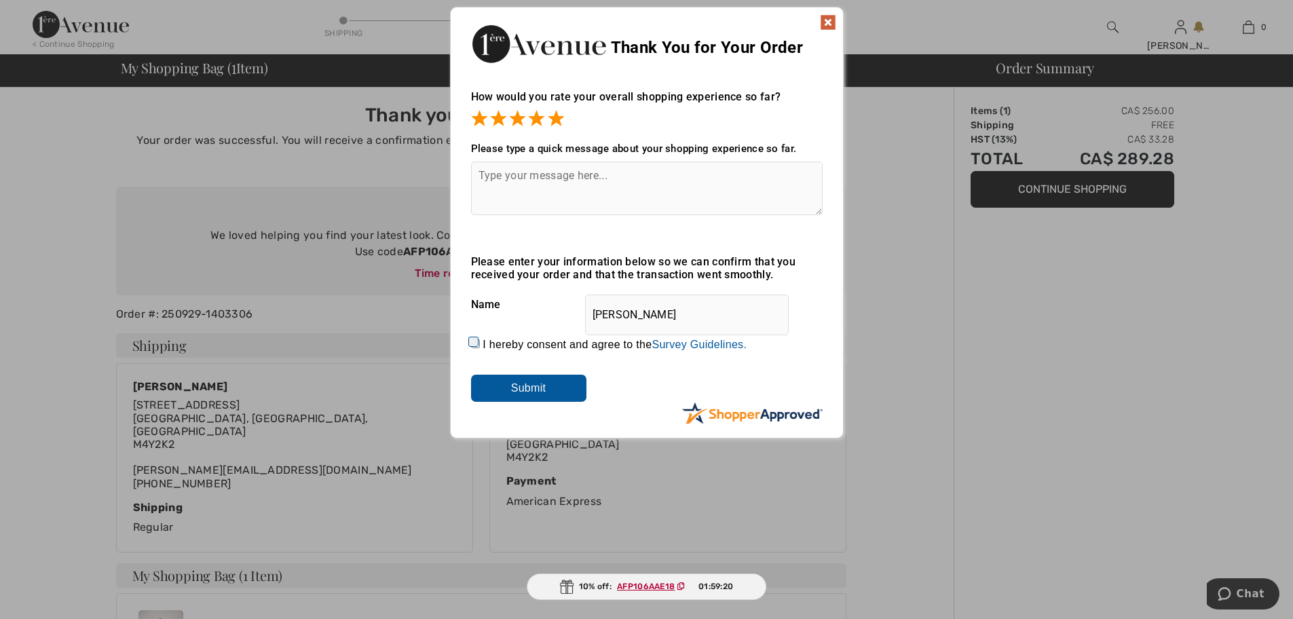
click at [490, 170] on textarea at bounding box center [647, 189] width 352 height 54
type textarea "on line chat very helpful"
click at [500, 387] on input "Submit" at bounding box center [528, 388] width 115 height 27
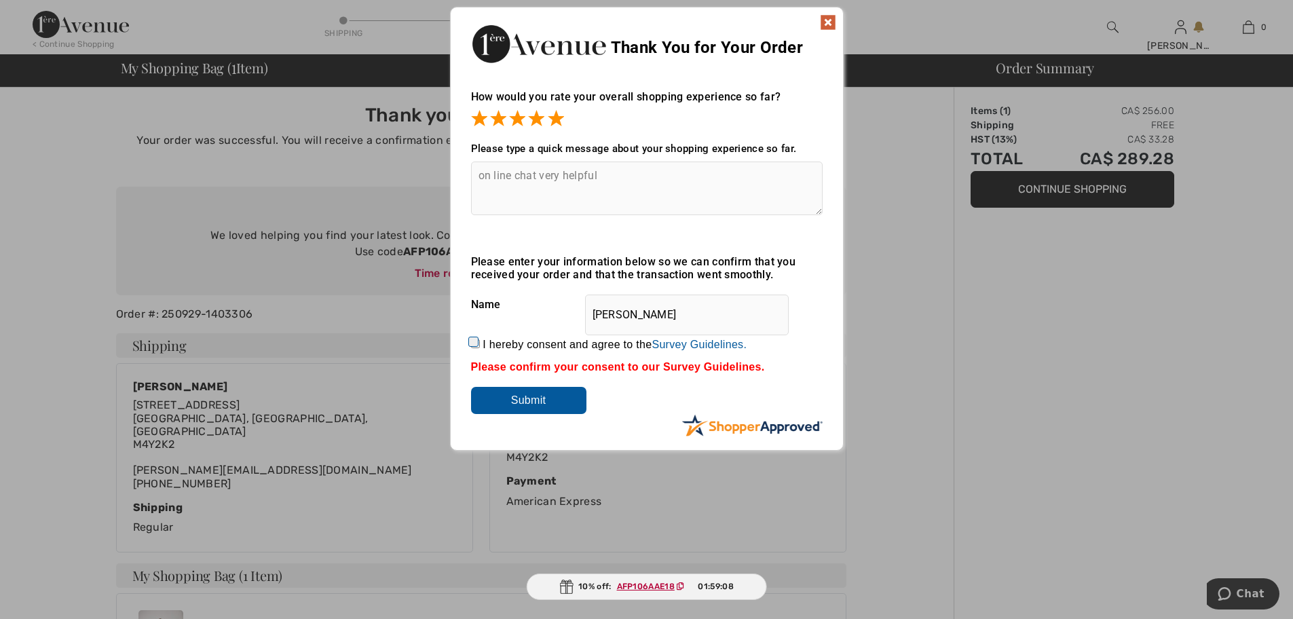
drag, startPoint x: 473, startPoint y: 340, endPoint x: 482, endPoint y: 351, distance: 14.4
click at [475, 344] on input "I hereby consent and agree to the By submitting a review, you grant permission …" at bounding box center [475, 343] width 9 height 9
checkbox input "true"
click at [528, 399] on input "Submit" at bounding box center [528, 400] width 115 height 27
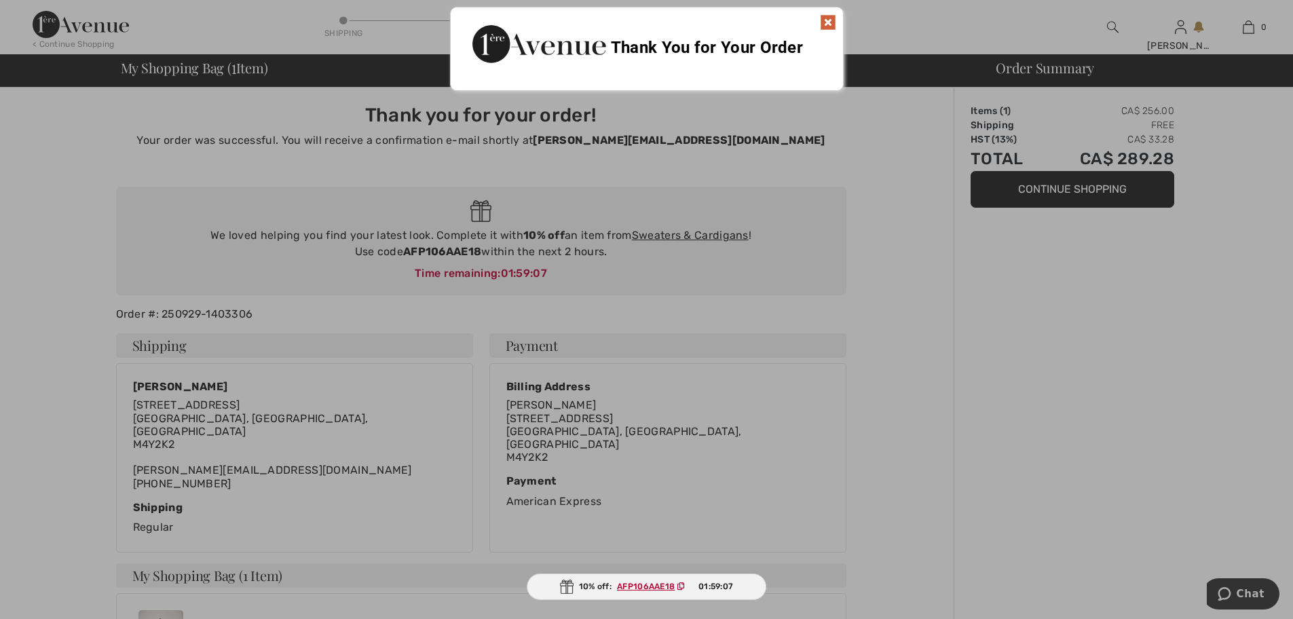
click at [831, 24] on img at bounding box center [828, 22] width 16 height 16
